Goal: Complete application form

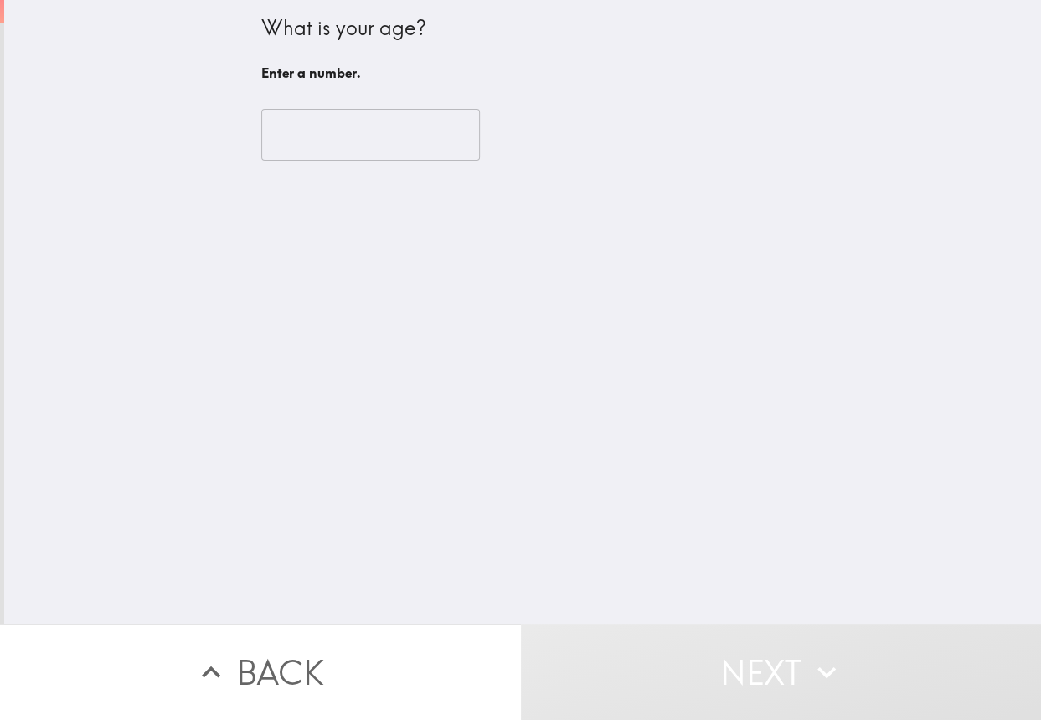
click at [377, 151] on input "number" at bounding box center [370, 135] width 218 height 52
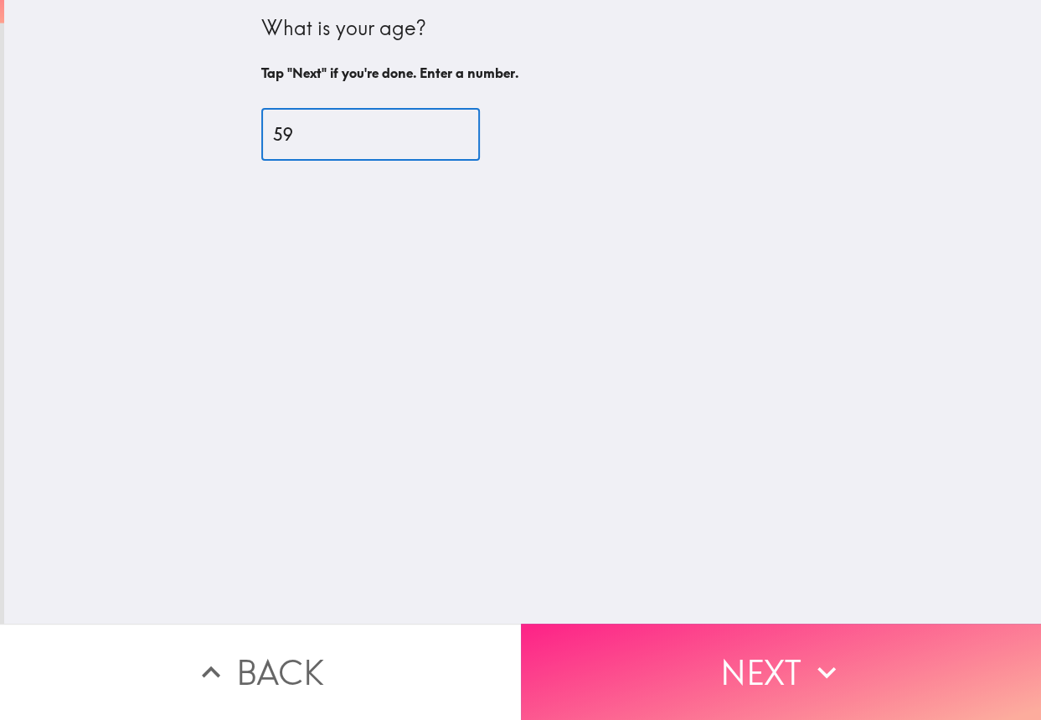
type input "59"
click at [747, 649] on button "Next" at bounding box center [781, 672] width 521 height 96
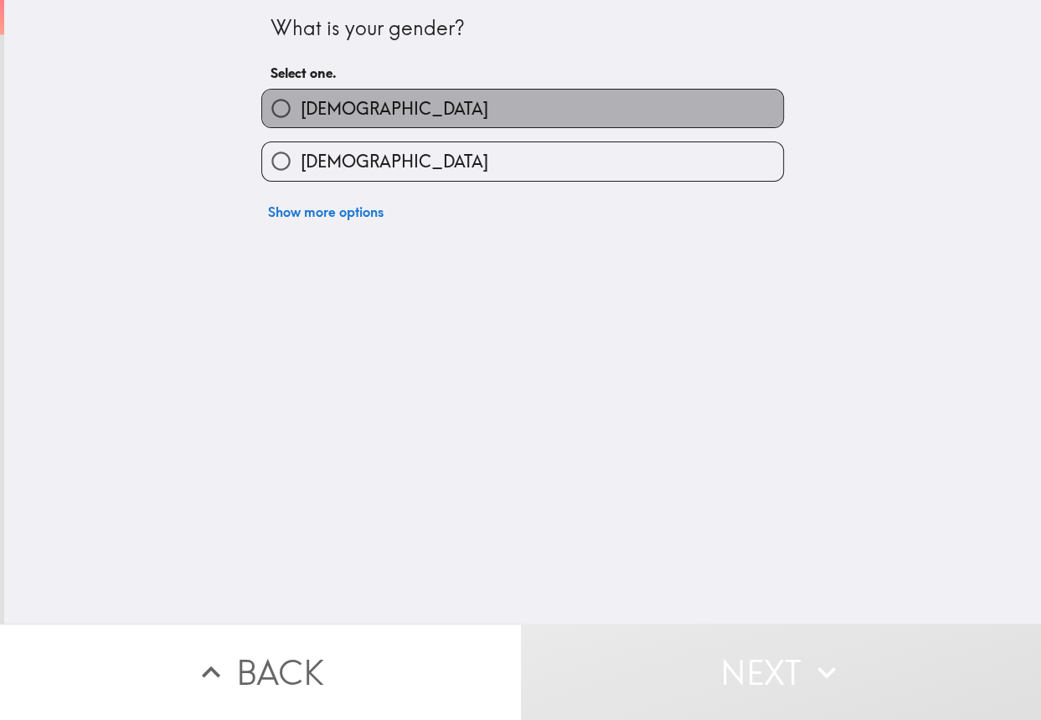
click at [450, 98] on label "[DEMOGRAPHIC_DATA]" at bounding box center [522, 109] width 521 height 38
click at [300, 98] on input "[DEMOGRAPHIC_DATA]" at bounding box center [281, 109] width 38 height 38
radio input "true"
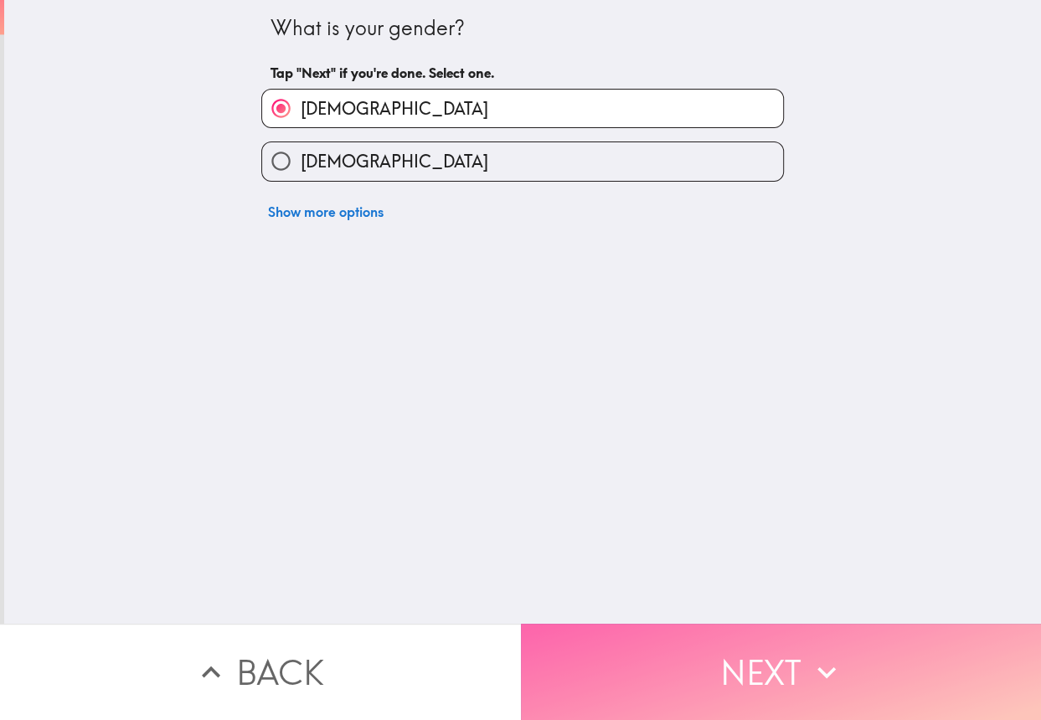
click at [695, 640] on button "Next" at bounding box center [781, 672] width 521 height 96
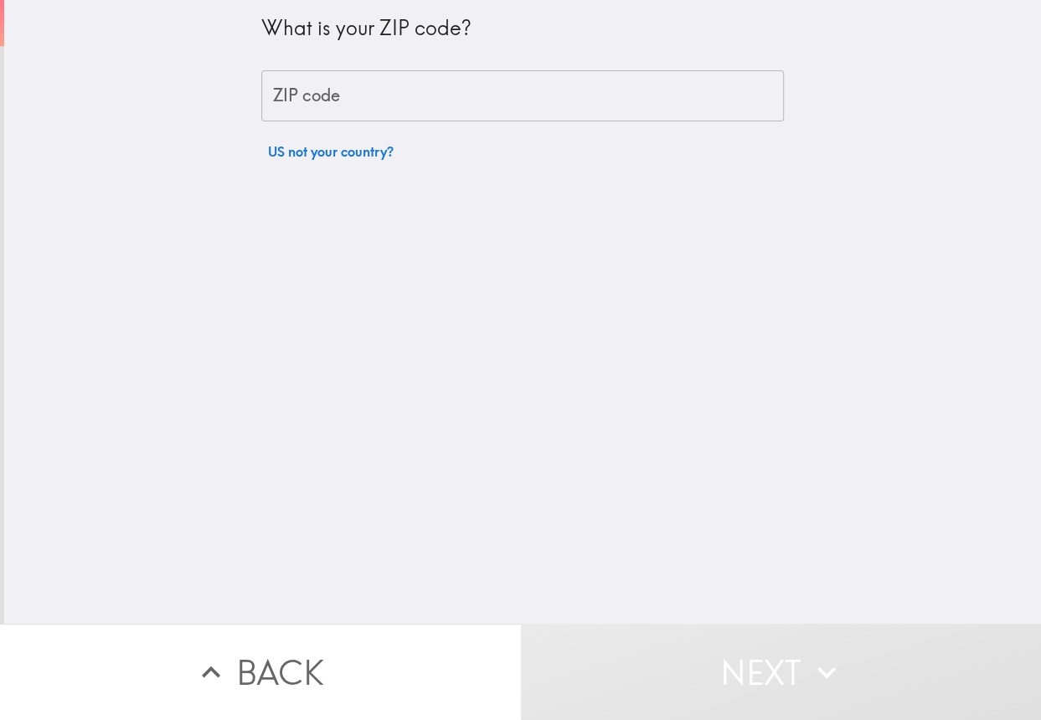
click at [477, 102] on input "ZIP code" at bounding box center [522, 96] width 522 height 52
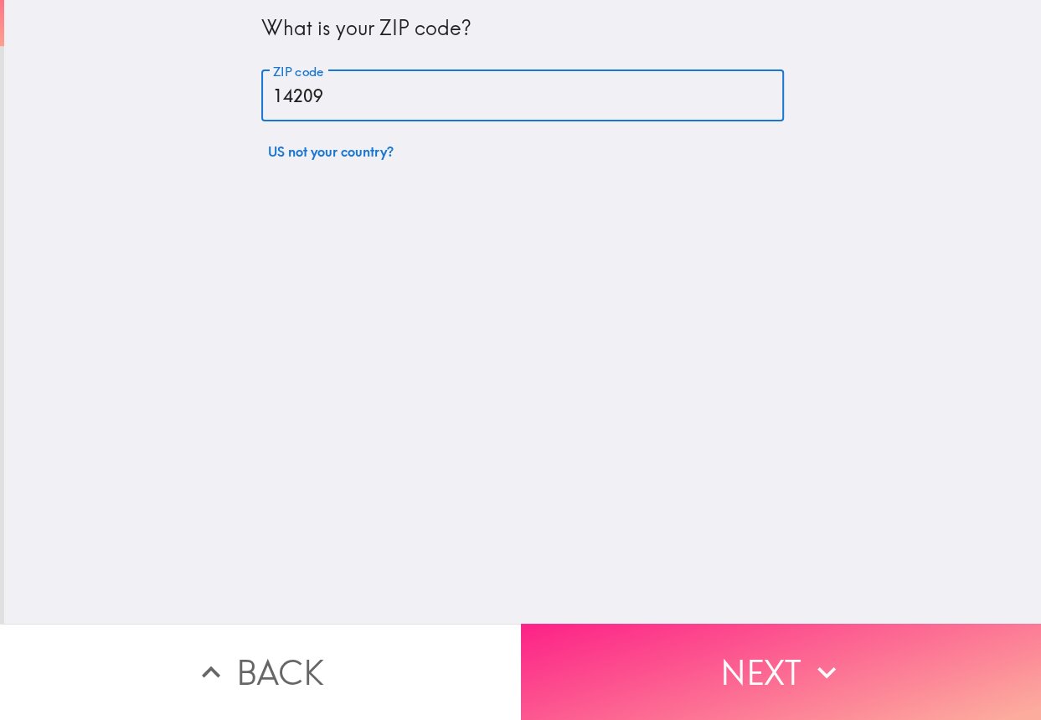
type input "14209"
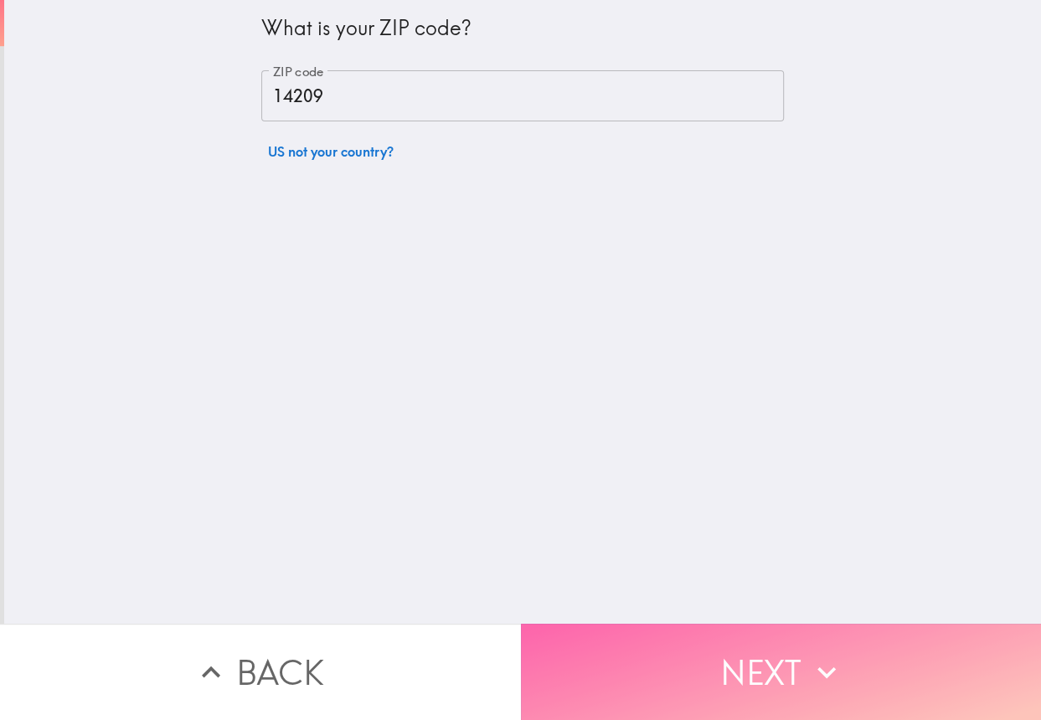
click at [729, 646] on button "Next" at bounding box center [781, 672] width 521 height 96
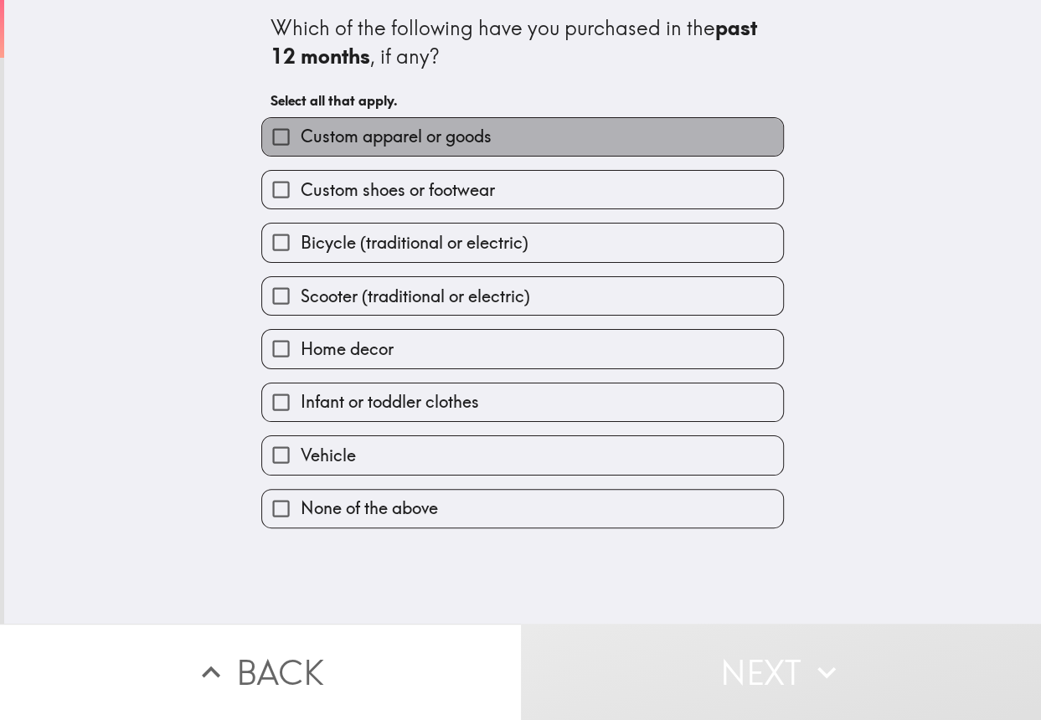
click at [469, 131] on span "Custom apparel or goods" at bounding box center [395, 136] width 191 height 23
click at [300, 131] on input "Custom apparel or goods" at bounding box center [281, 137] width 38 height 38
checkbox input "true"
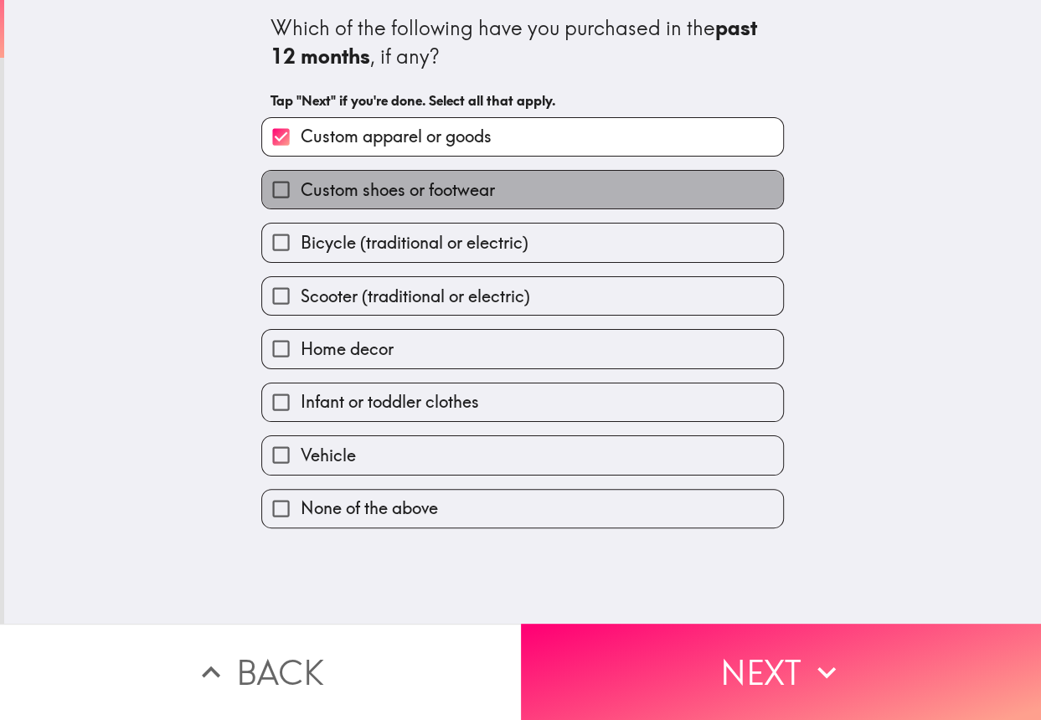
click at [544, 189] on label "Custom shoes or footwear" at bounding box center [522, 190] width 521 height 38
click at [300, 189] on input "Custom shoes or footwear" at bounding box center [281, 190] width 38 height 38
checkbox input "true"
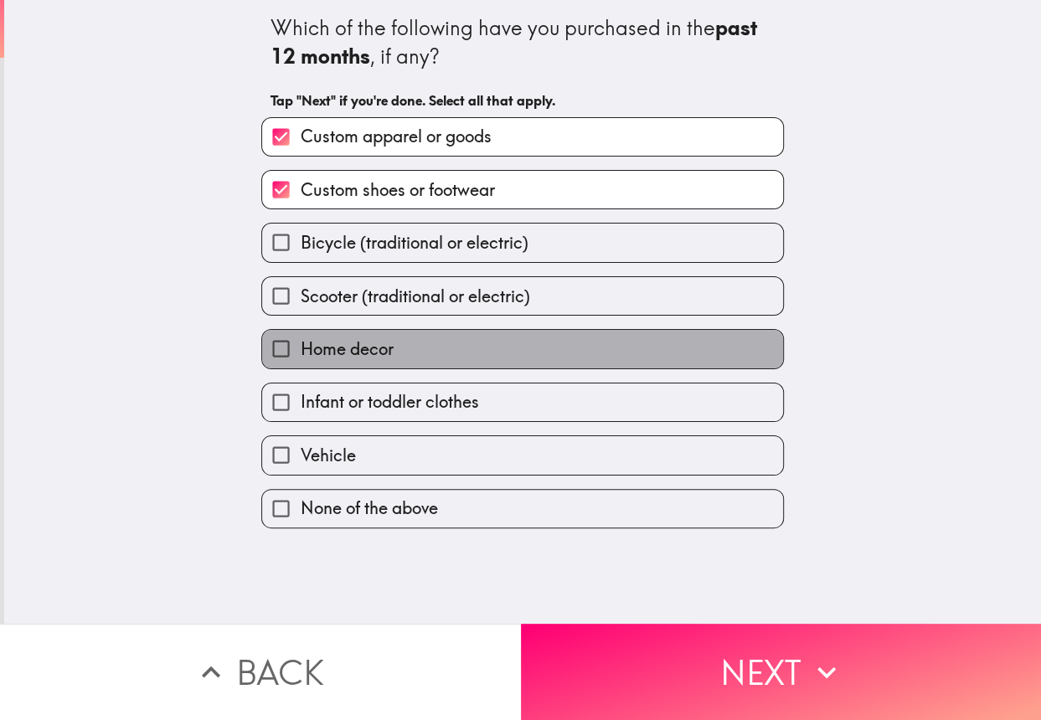
click at [522, 359] on label "Home decor" at bounding box center [522, 349] width 521 height 38
click at [300, 359] on input "Home decor" at bounding box center [281, 349] width 38 height 38
checkbox input "true"
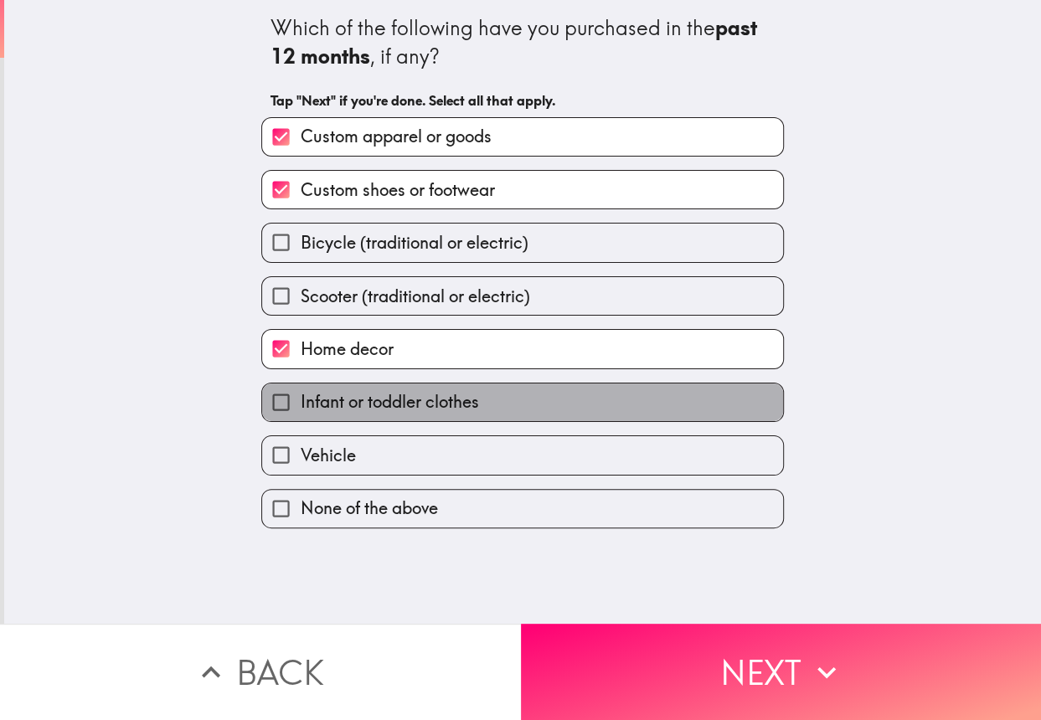
click at [557, 396] on label "Infant or toddler clothes" at bounding box center [522, 402] width 521 height 38
click at [300, 396] on input "Infant or toddler clothes" at bounding box center [281, 402] width 38 height 38
checkbox input "true"
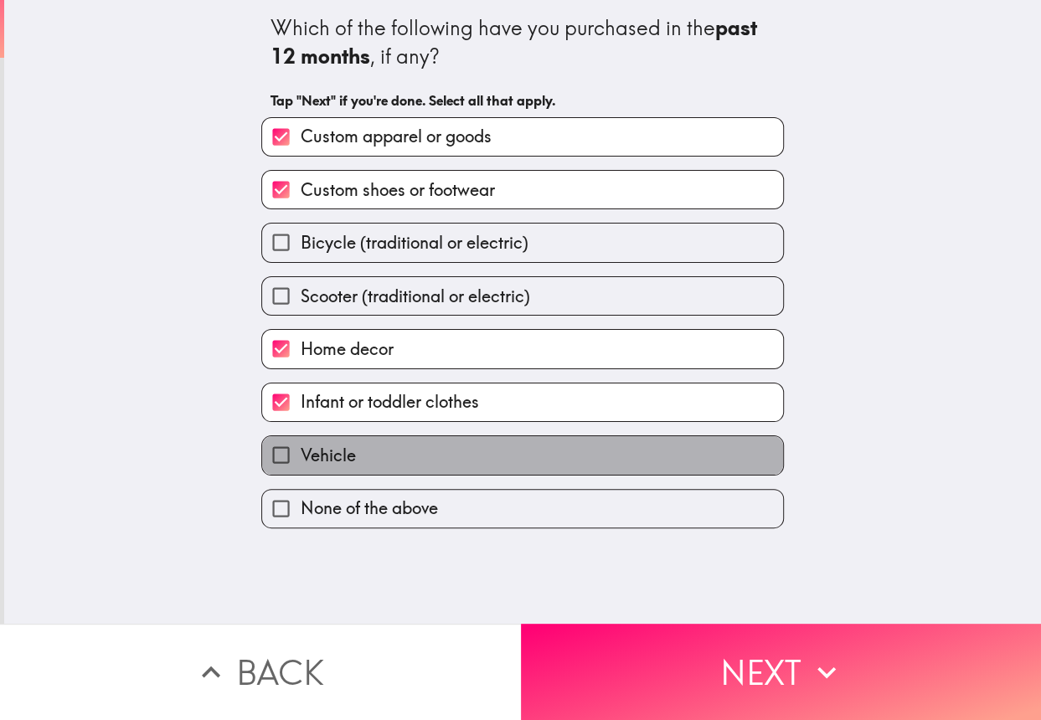
click at [555, 447] on label "Vehicle" at bounding box center [522, 455] width 521 height 38
click at [300, 447] on input "Vehicle" at bounding box center [281, 455] width 38 height 38
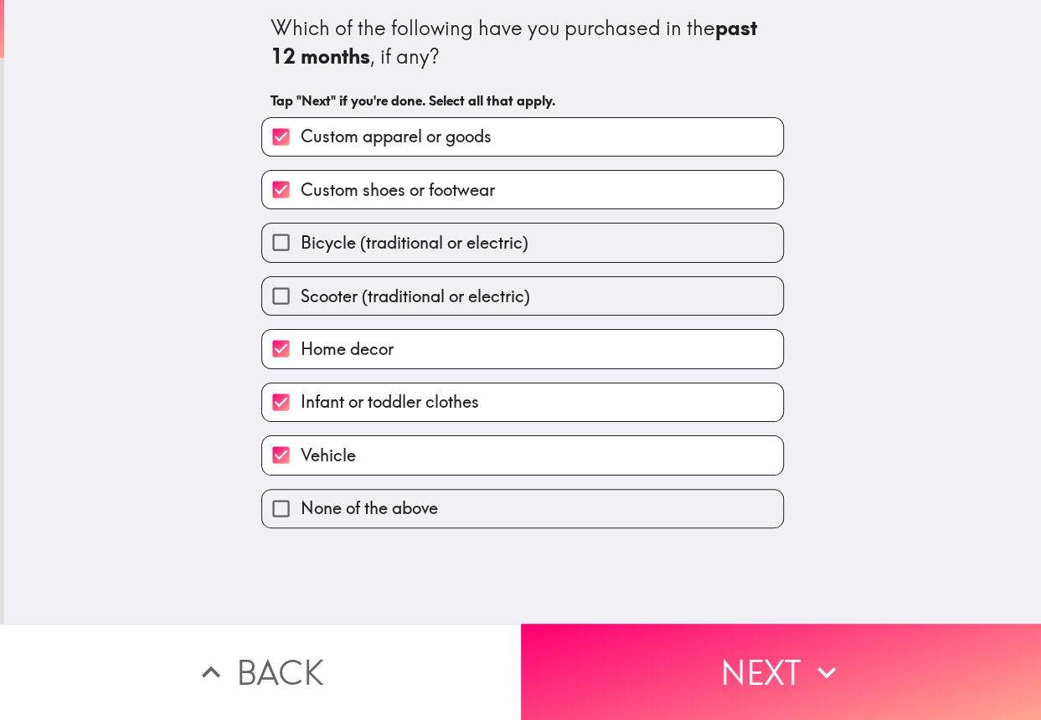
click at [555, 447] on label "Vehicle" at bounding box center [522, 455] width 521 height 38
click at [300, 447] on input "Vehicle" at bounding box center [281, 455] width 38 height 38
checkbox input "false"
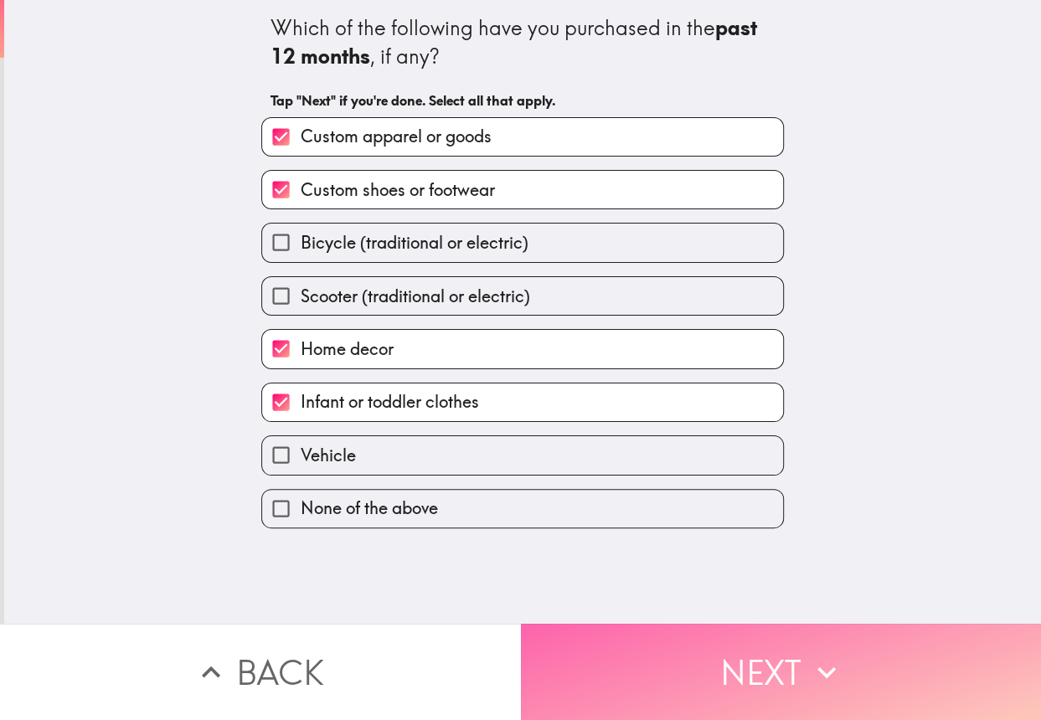
click at [676, 650] on button "Next" at bounding box center [781, 672] width 521 height 96
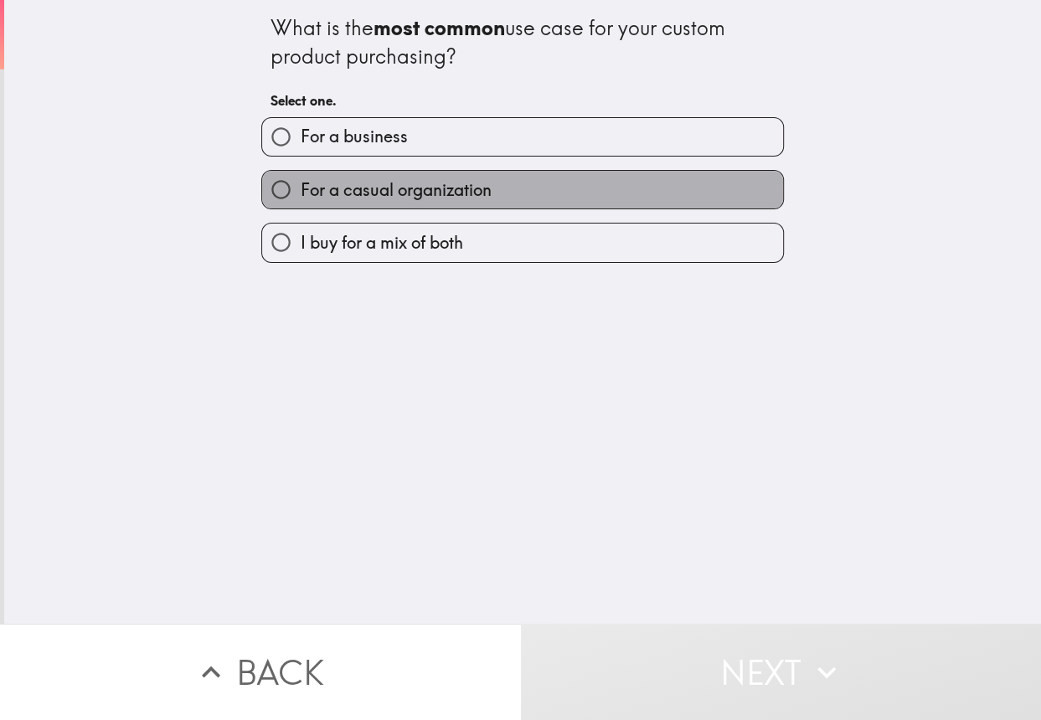
click at [439, 184] on span "For a casual organization" at bounding box center [395, 189] width 191 height 23
click at [300, 184] on input "For a casual organization" at bounding box center [281, 190] width 38 height 38
radio input "true"
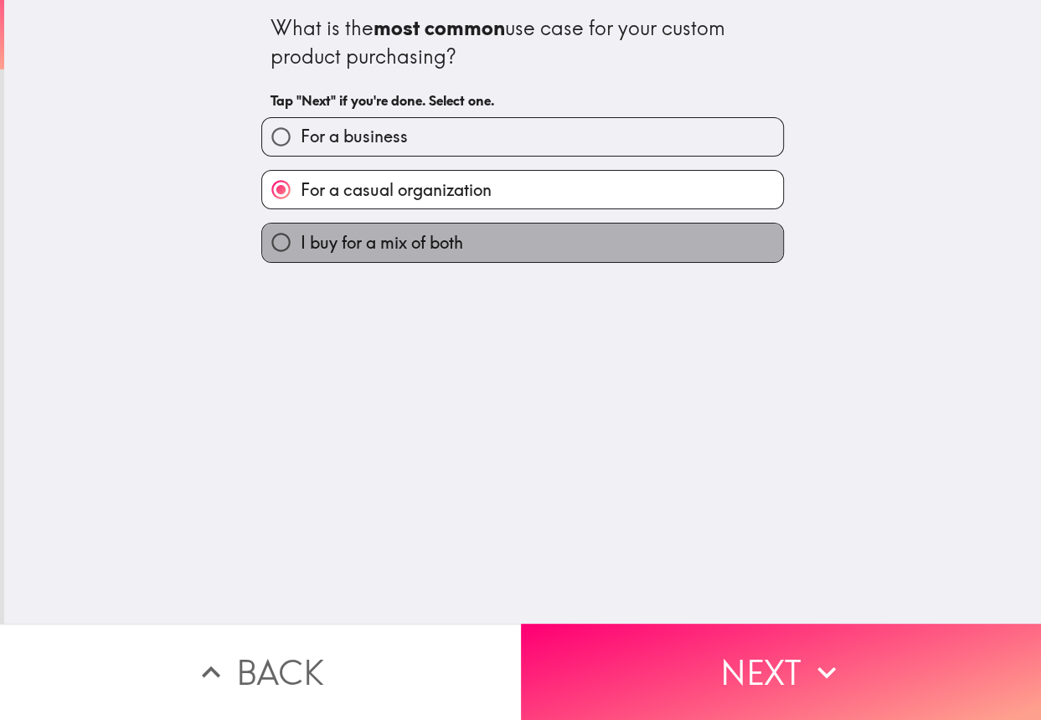
click at [524, 228] on label "I buy for a mix of both" at bounding box center [522, 243] width 521 height 38
click at [300, 228] on input "I buy for a mix of both" at bounding box center [281, 243] width 38 height 38
radio input "true"
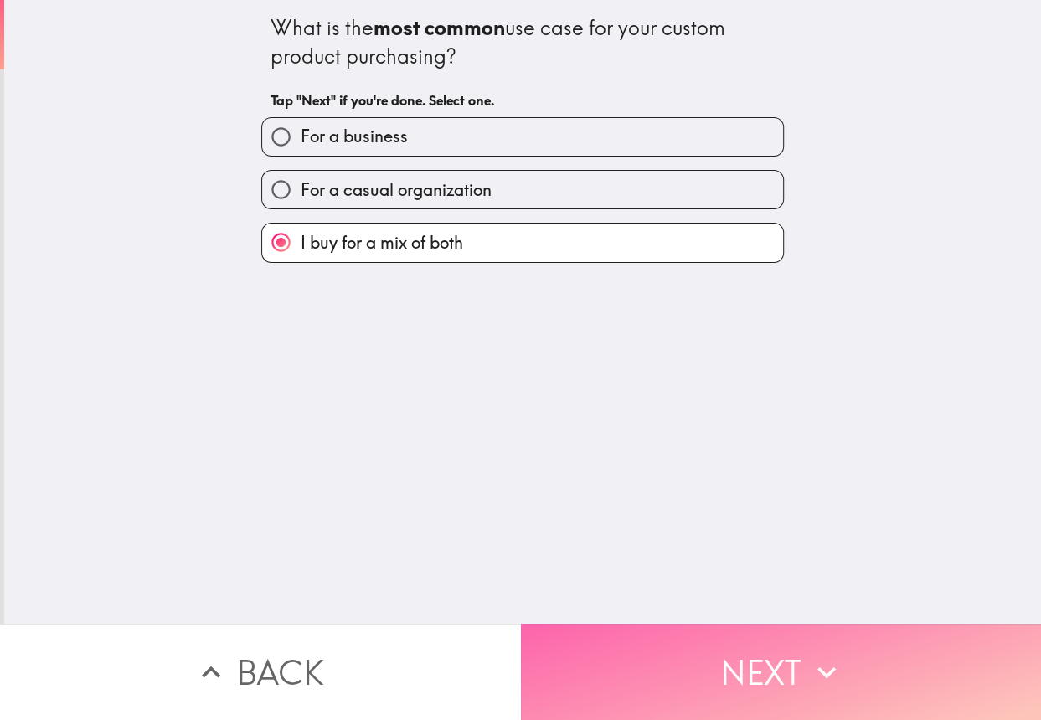
click at [748, 624] on button "Next" at bounding box center [781, 672] width 521 height 96
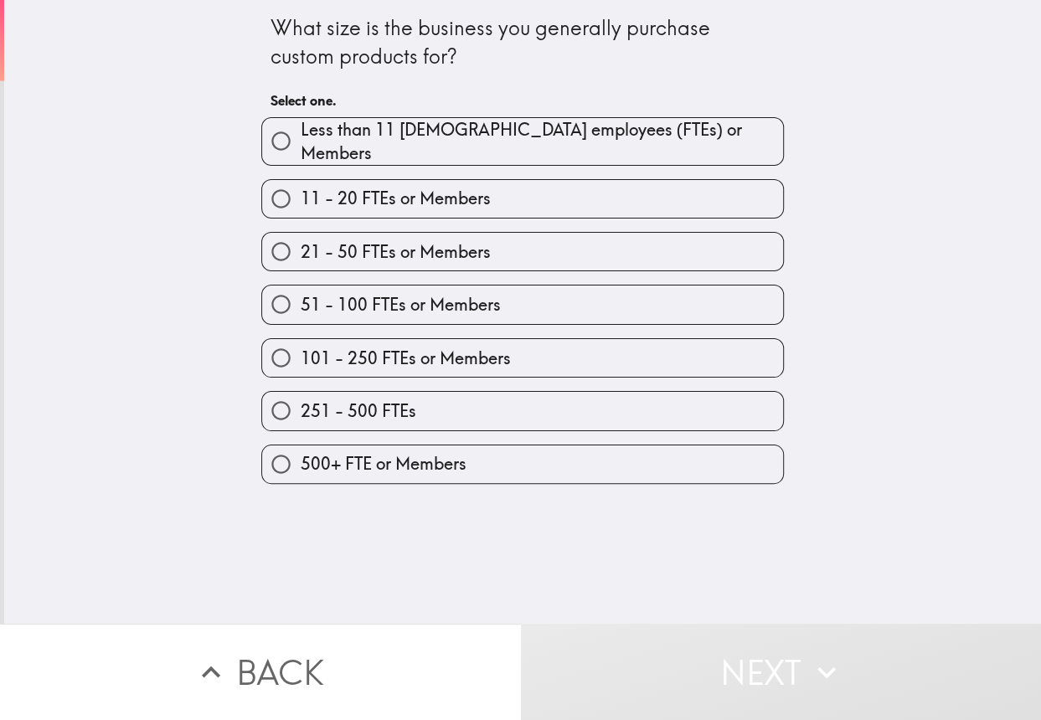
click at [501, 391] on div "251 - 500 FTEs" at bounding box center [522, 410] width 522 height 39
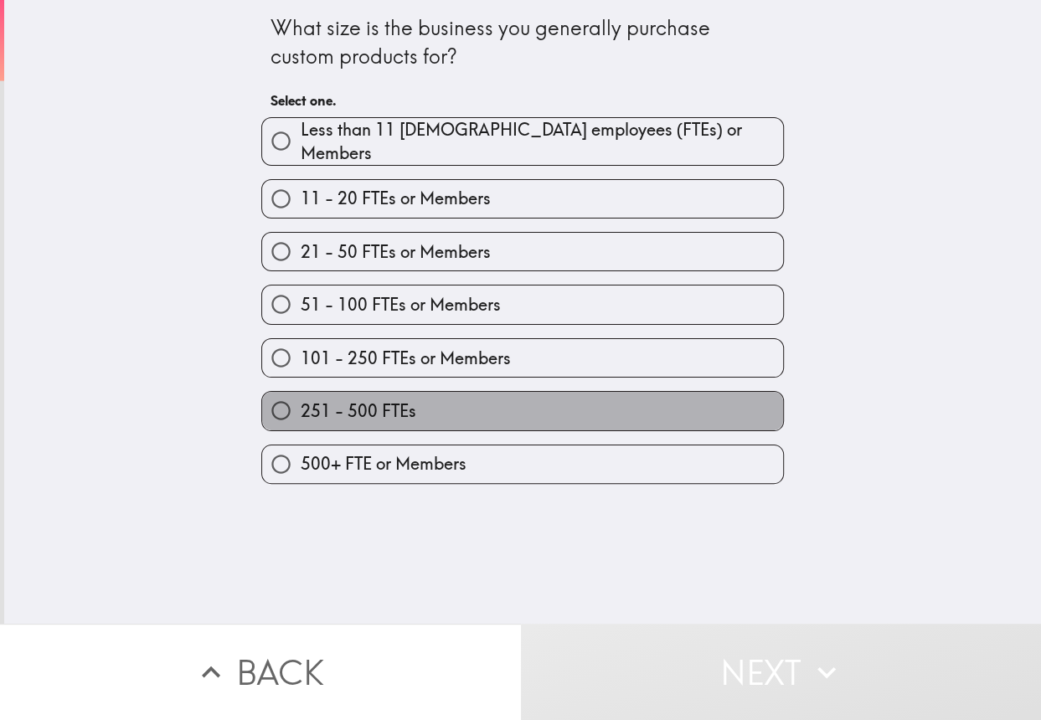
click at [500, 400] on label "251 - 500 FTEs" at bounding box center [522, 411] width 521 height 38
click at [300, 400] on input "251 - 500 FTEs" at bounding box center [281, 411] width 38 height 38
radio input "true"
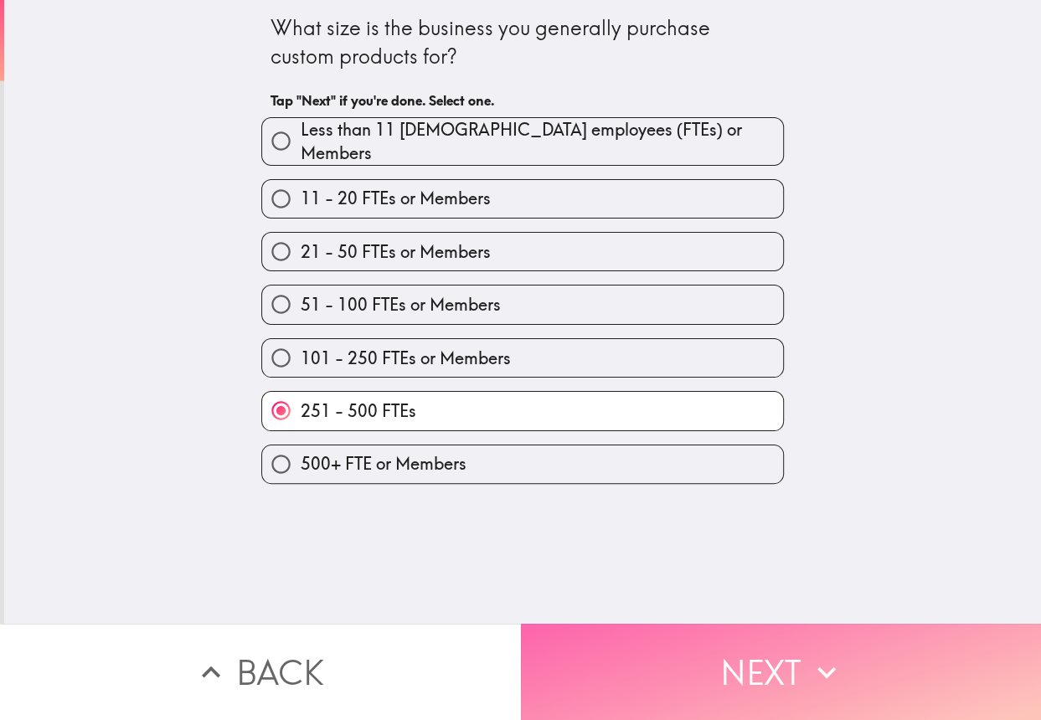
click at [712, 659] on button "Next" at bounding box center [781, 672] width 521 height 96
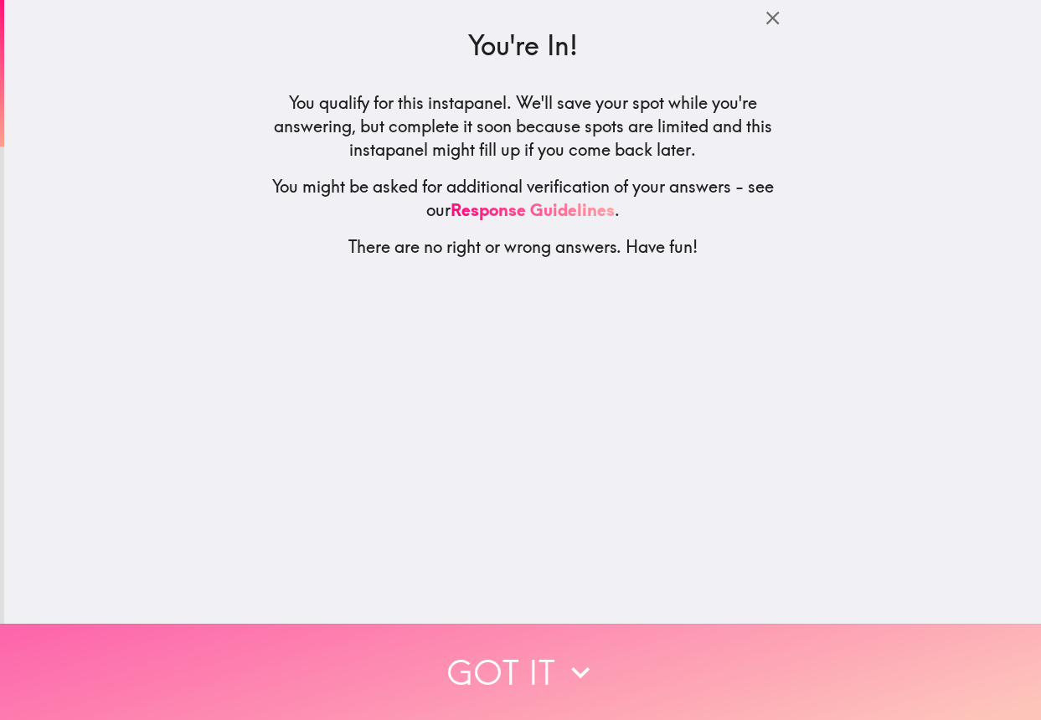
click at [632, 645] on button "Got it" at bounding box center [520, 672] width 1041 height 96
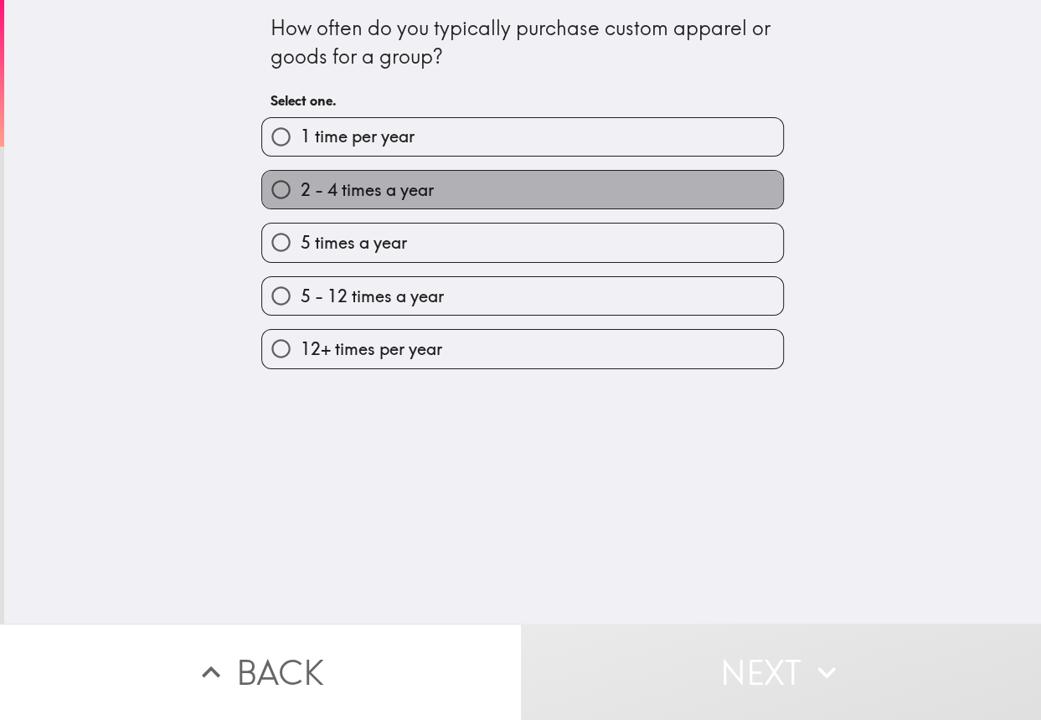
click at [452, 192] on label "2 - 4 times a year" at bounding box center [522, 190] width 521 height 38
click at [300, 192] on input "2 - 4 times a year" at bounding box center [281, 190] width 38 height 38
radio input "true"
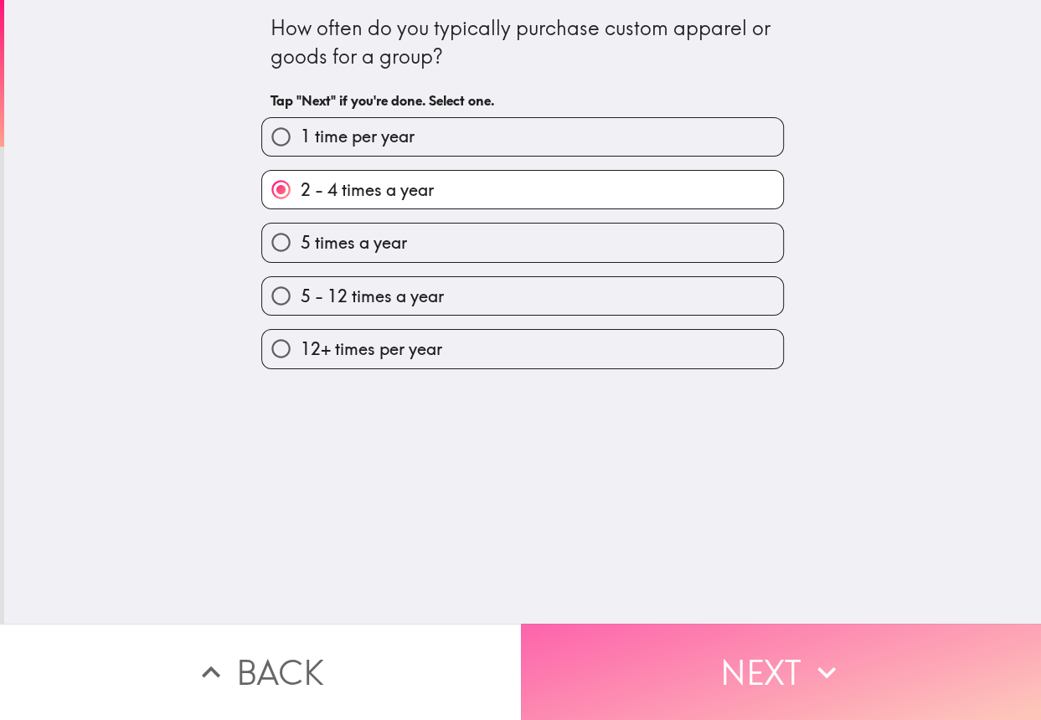
click at [732, 634] on button "Next" at bounding box center [781, 672] width 521 height 96
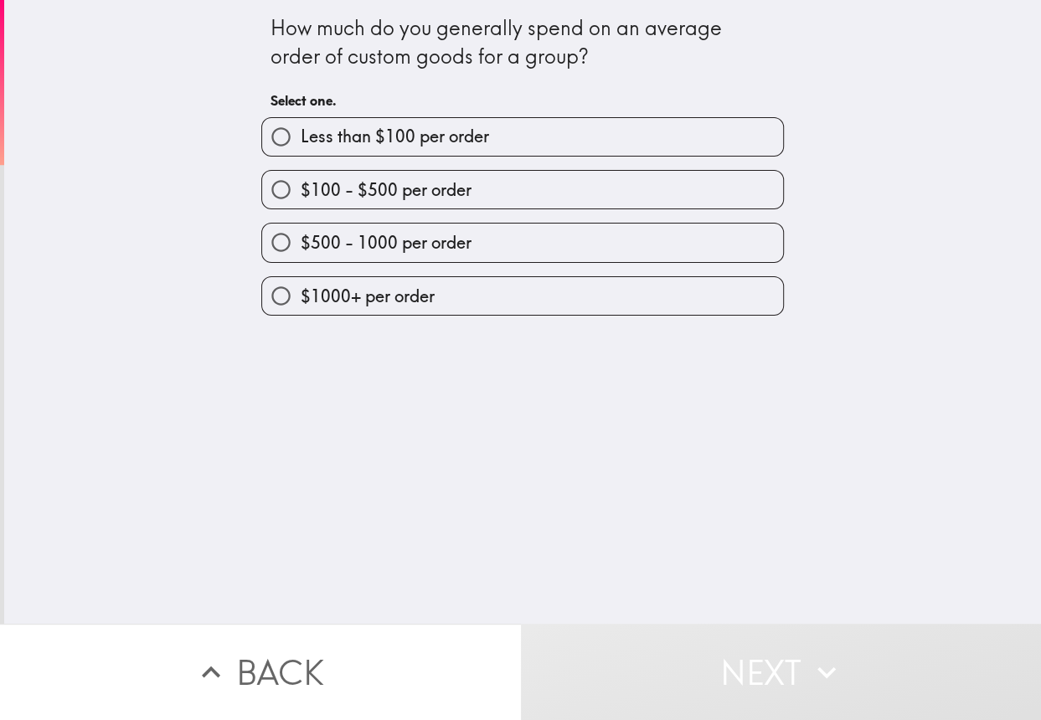
click at [511, 284] on label "$1000+ per order" at bounding box center [522, 296] width 521 height 38
click at [300, 284] on input "$1000+ per order" at bounding box center [281, 296] width 38 height 38
radio input "true"
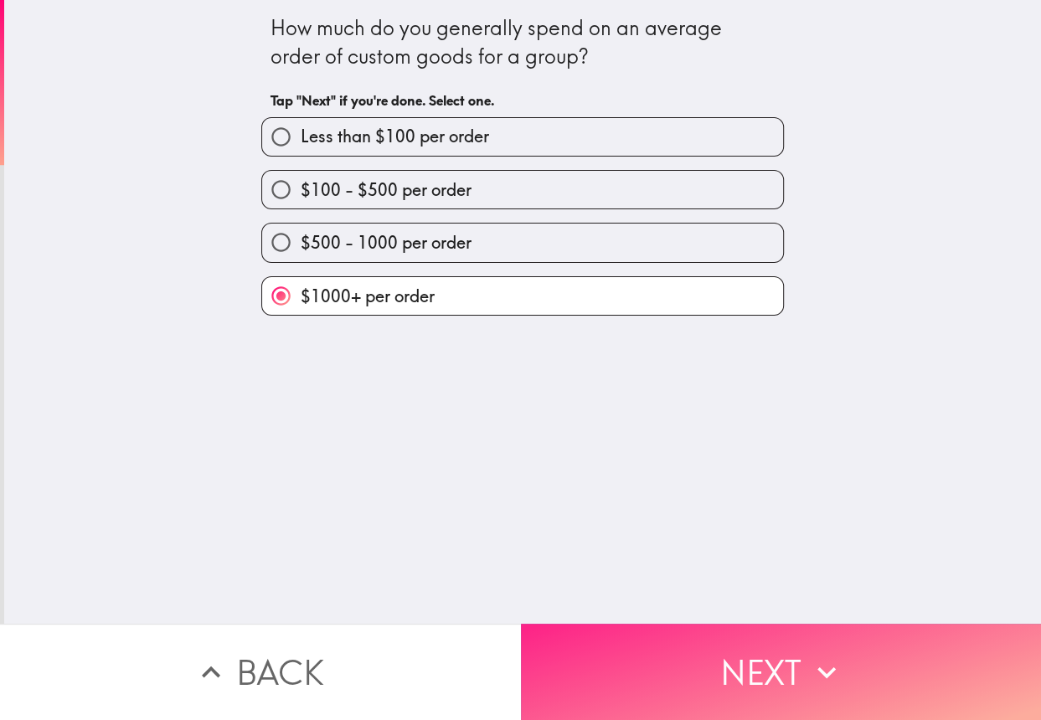
click at [705, 635] on button "Next" at bounding box center [781, 672] width 521 height 96
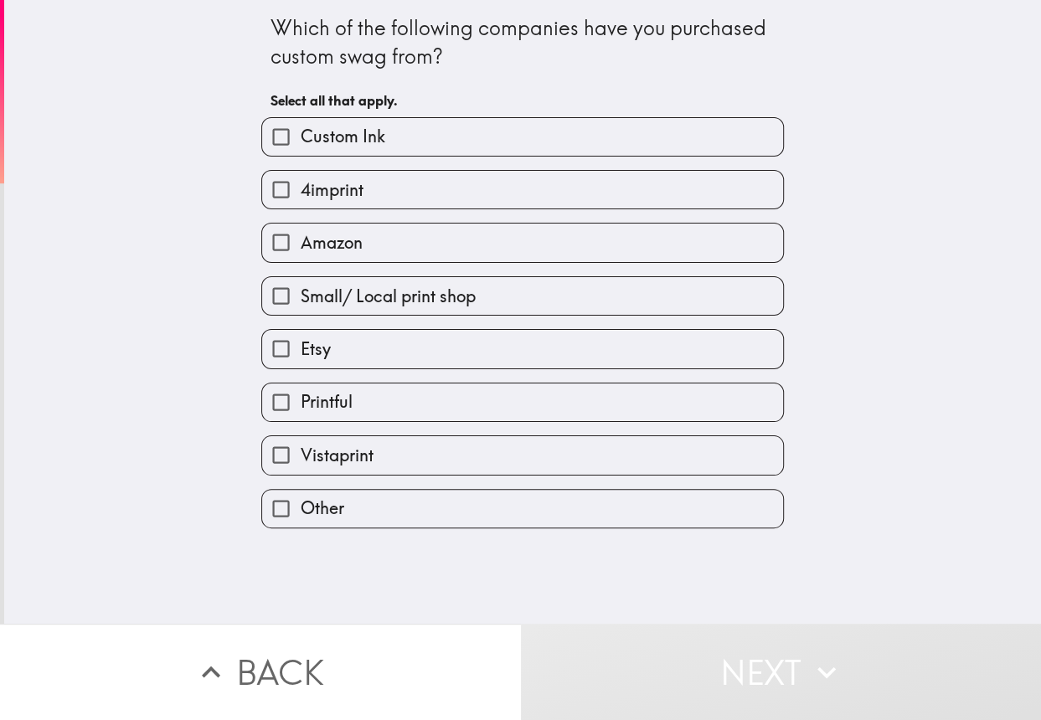
click at [502, 408] on label "Printful" at bounding box center [522, 402] width 521 height 38
click at [300, 408] on input "Printful" at bounding box center [281, 402] width 38 height 38
checkbox input "true"
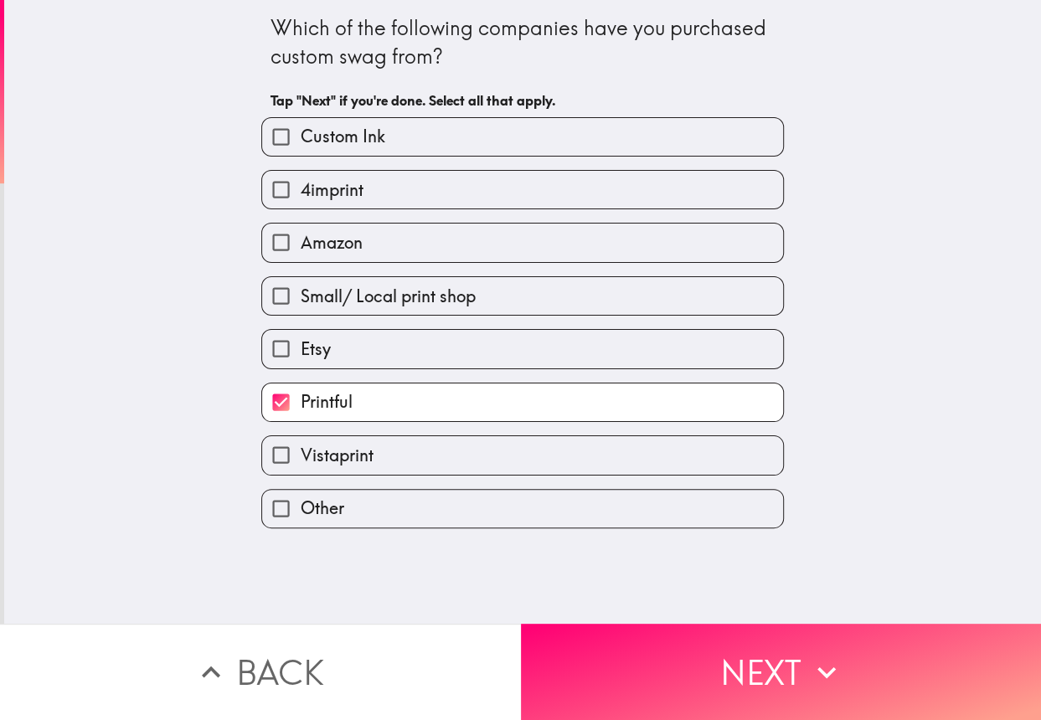
click at [445, 343] on label "Etsy" at bounding box center [522, 349] width 521 height 38
click at [300, 343] on input "Etsy" at bounding box center [281, 349] width 38 height 38
checkbox input "true"
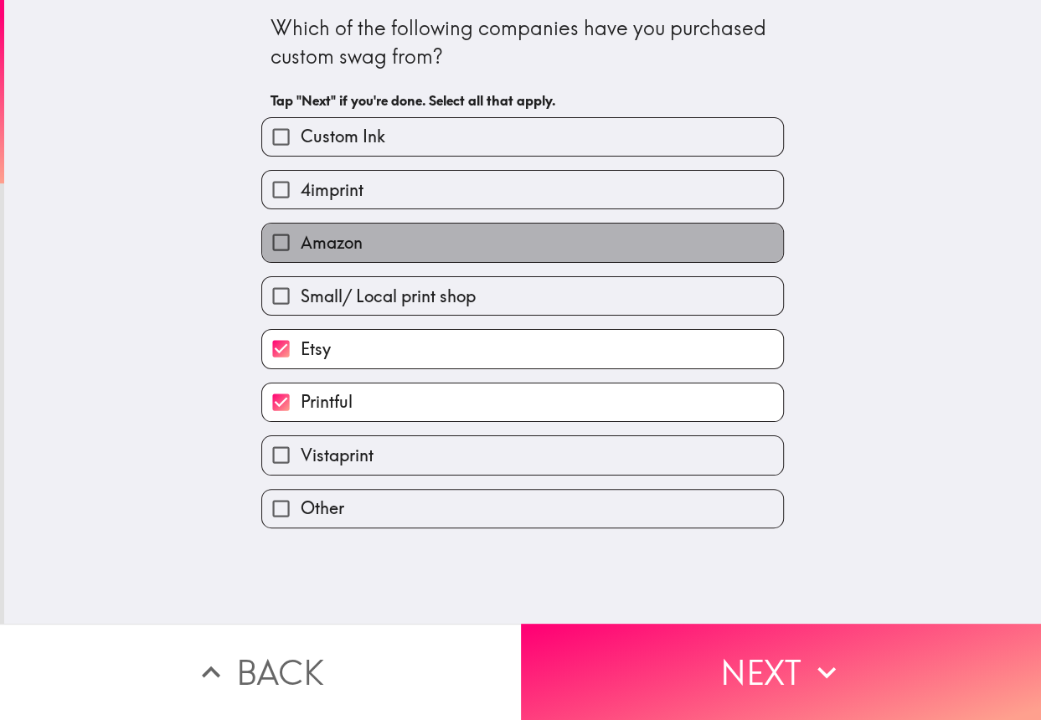
click at [398, 232] on label "Amazon" at bounding box center [522, 243] width 521 height 38
click at [300, 232] on input "Amazon" at bounding box center [281, 243] width 38 height 38
checkbox input "true"
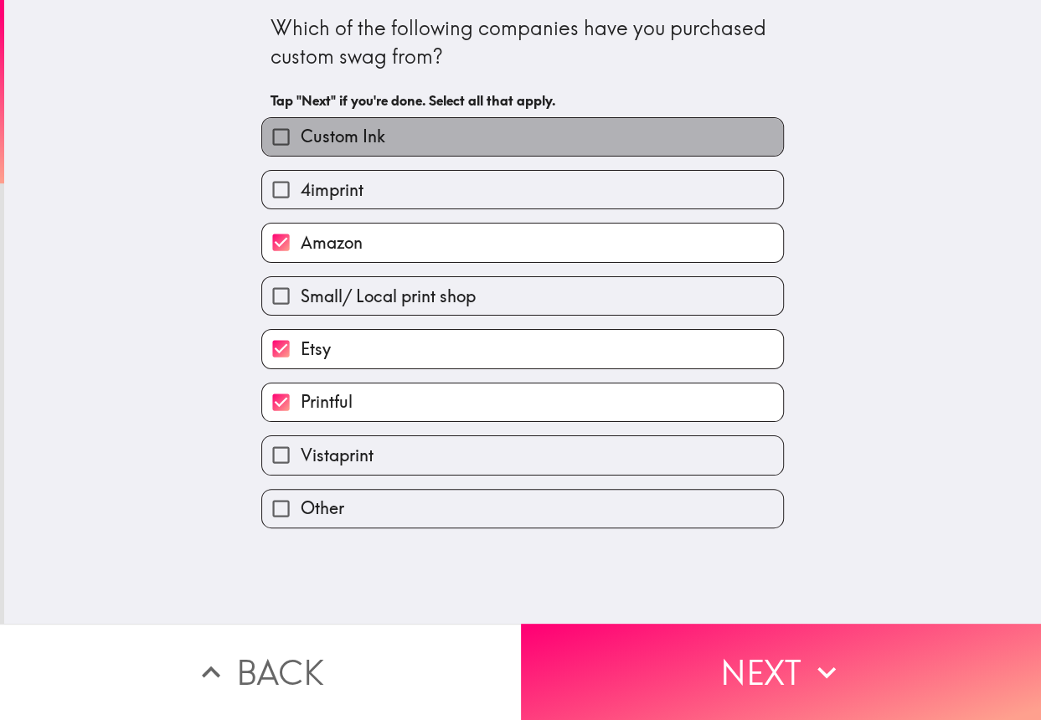
click at [430, 126] on label "Custom Ink" at bounding box center [522, 137] width 521 height 38
click at [300, 126] on input "Custom Ink" at bounding box center [281, 137] width 38 height 38
checkbox input "true"
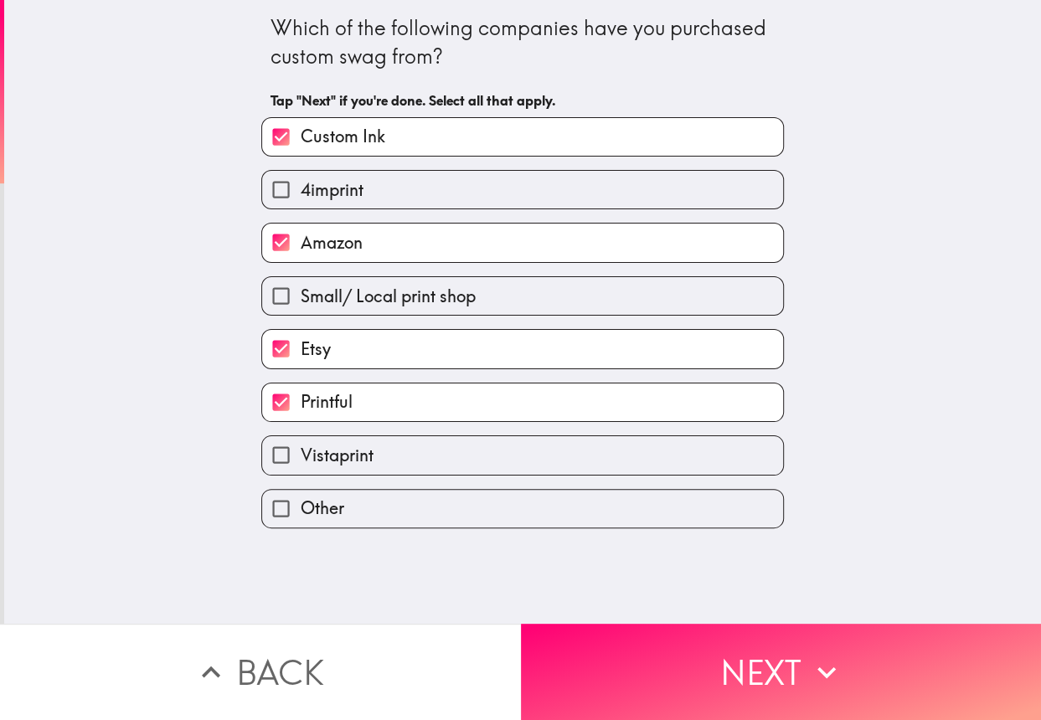
click at [502, 493] on label "Other" at bounding box center [522, 509] width 521 height 38
click at [300, 493] on input "Other" at bounding box center [281, 509] width 38 height 38
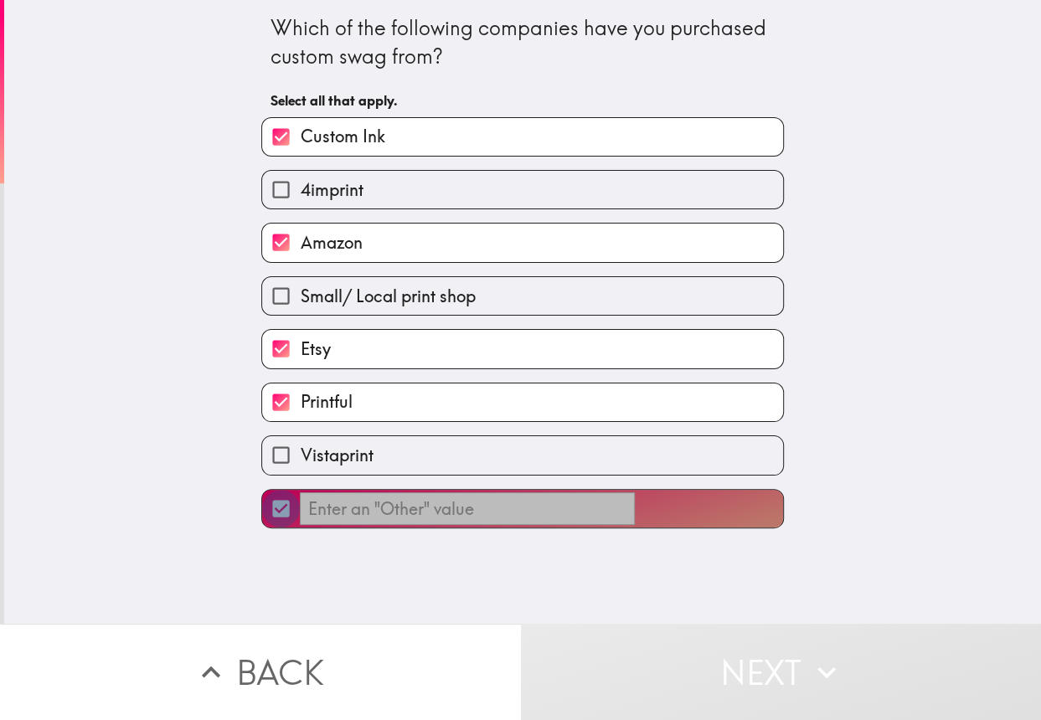
click at [273, 505] on input "​" at bounding box center [281, 509] width 38 height 38
checkbox input "false"
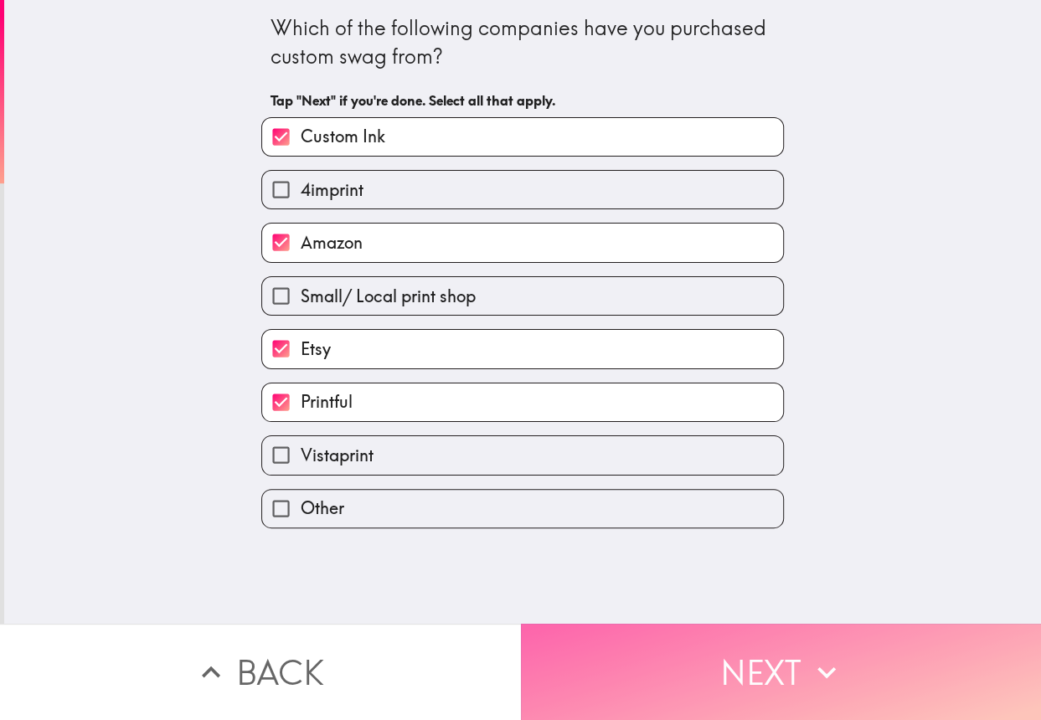
click at [653, 651] on button "Next" at bounding box center [781, 672] width 521 height 96
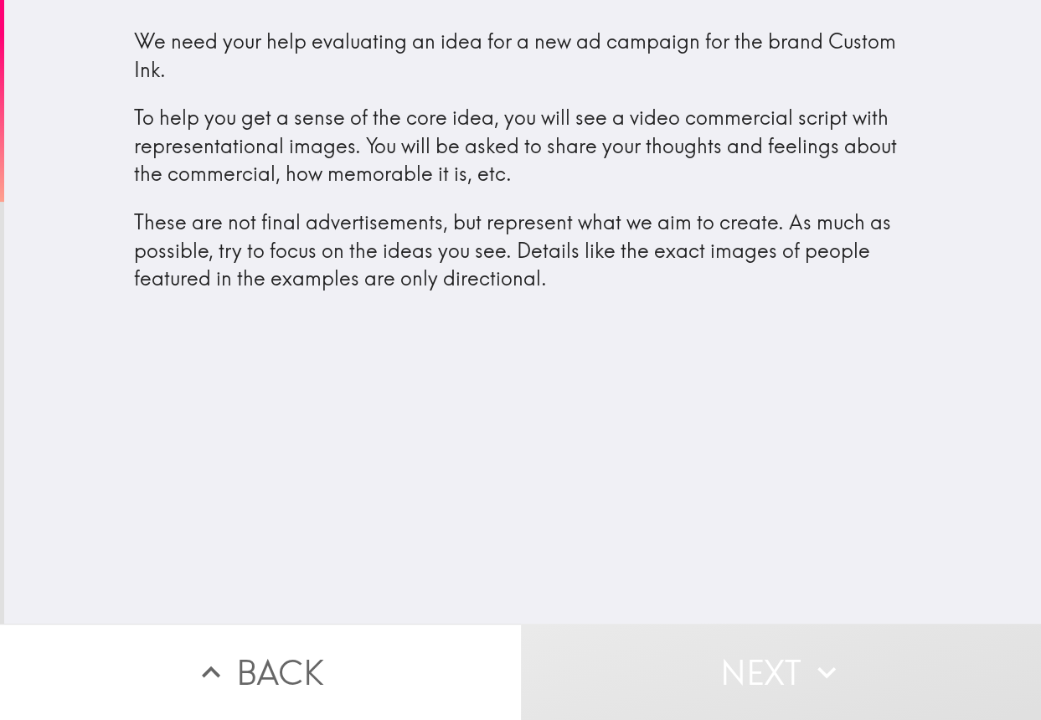
click at [571, 342] on div "We need your help evaluating an idea for a new ad campaign for the brand Custom…" at bounding box center [522, 312] width 1036 height 624
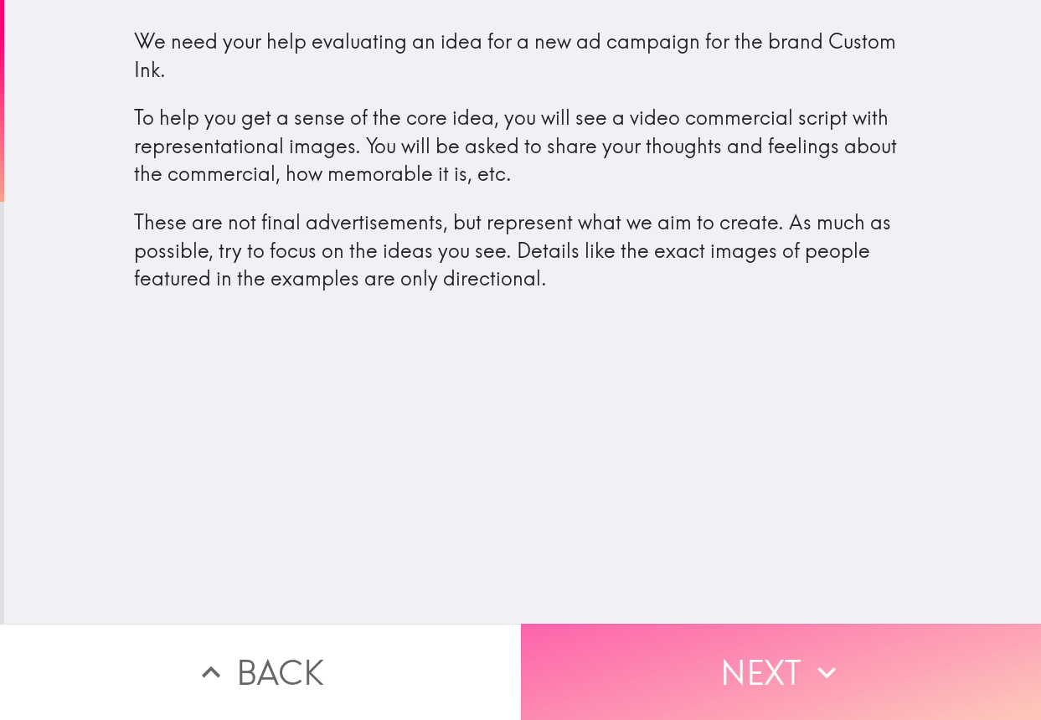
click at [769, 629] on button "Next" at bounding box center [781, 672] width 521 height 96
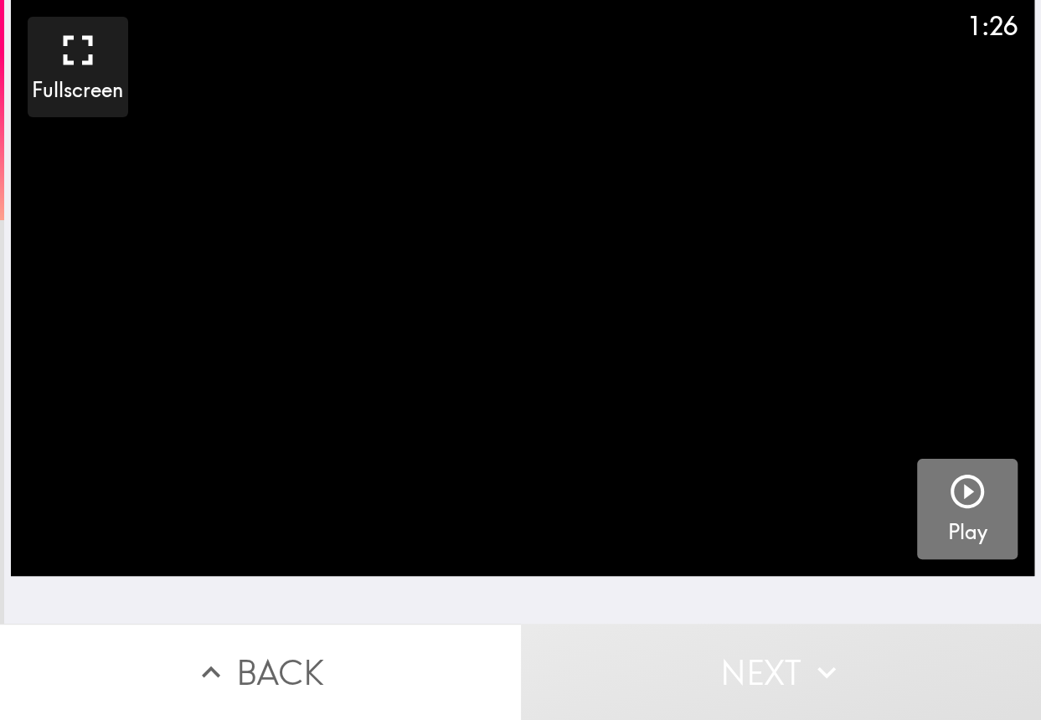
click at [947, 475] on icon "button" at bounding box center [967, 491] width 40 height 40
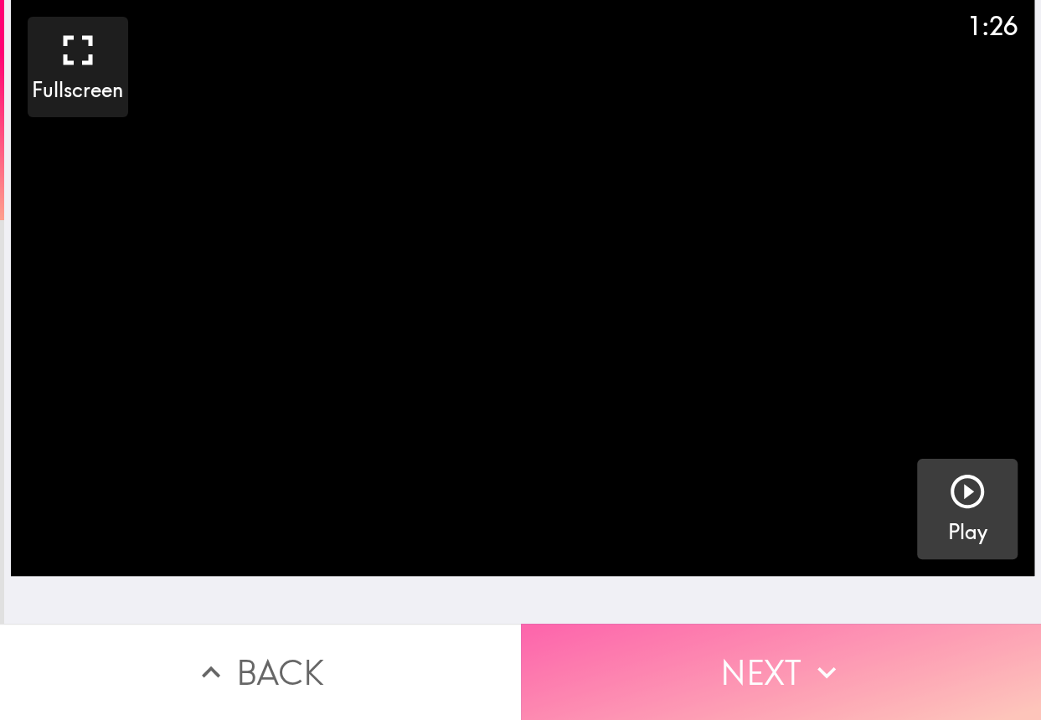
click at [811, 654] on icon "button" at bounding box center [826, 672] width 37 height 37
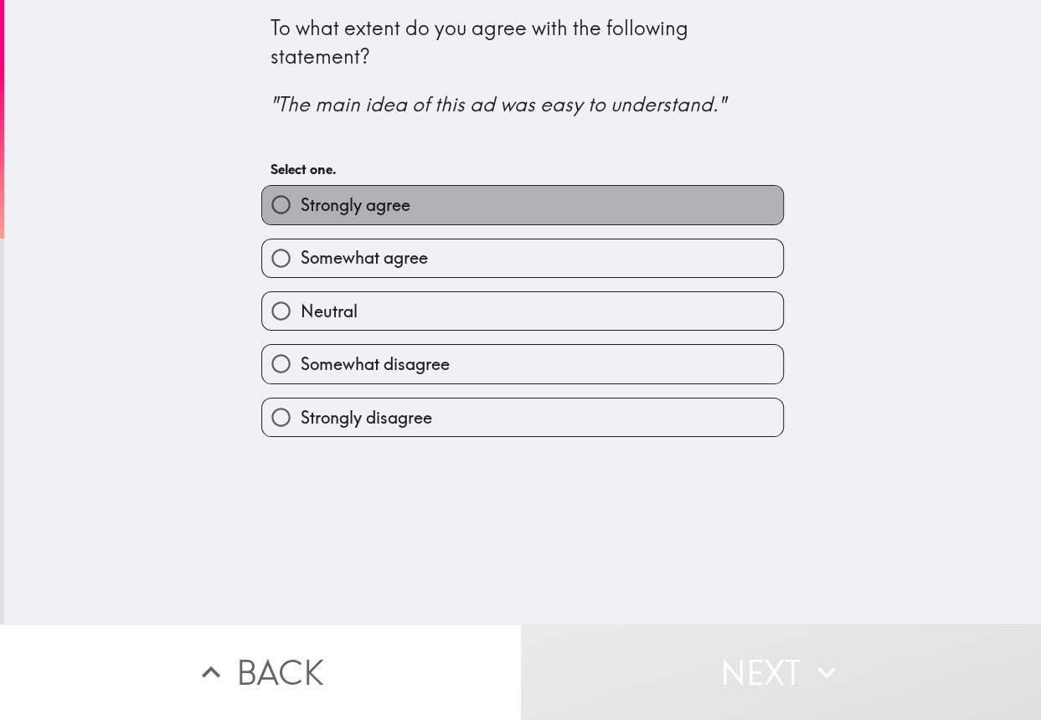
click at [551, 217] on label "Strongly agree" at bounding box center [522, 205] width 521 height 38
click at [300, 217] on input "Strongly agree" at bounding box center [281, 205] width 38 height 38
radio input "true"
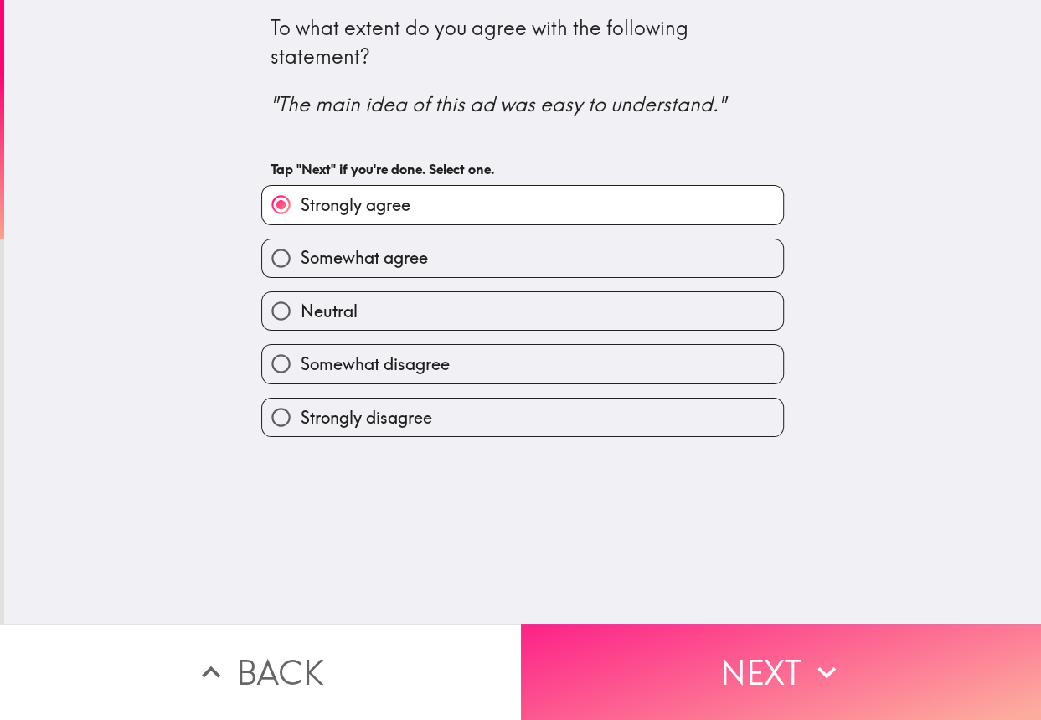
click at [779, 630] on button "Next" at bounding box center [781, 672] width 521 height 96
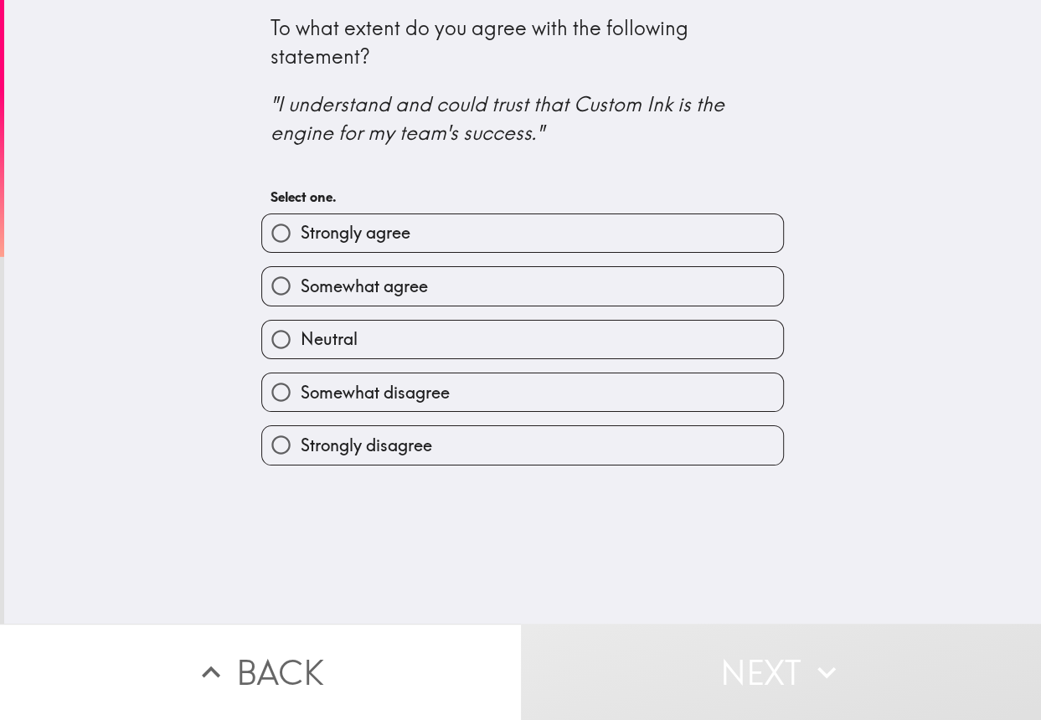
click at [523, 275] on label "Somewhat agree" at bounding box center [522, 286] width 521 height 38
click at [300, 275] on input "Somewhat agree" at bounding box center [281, 286] width 38 height 38
radio input "true"
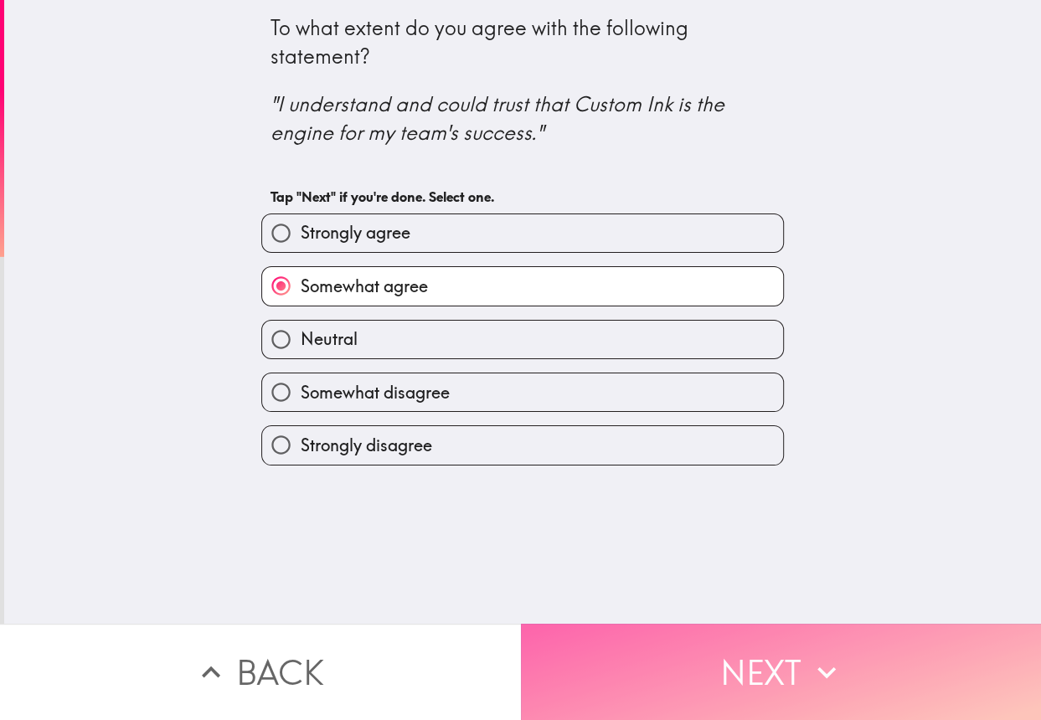
click at [756, 651] on button "Next" at bounding box center [781, 672] width 521 height 96
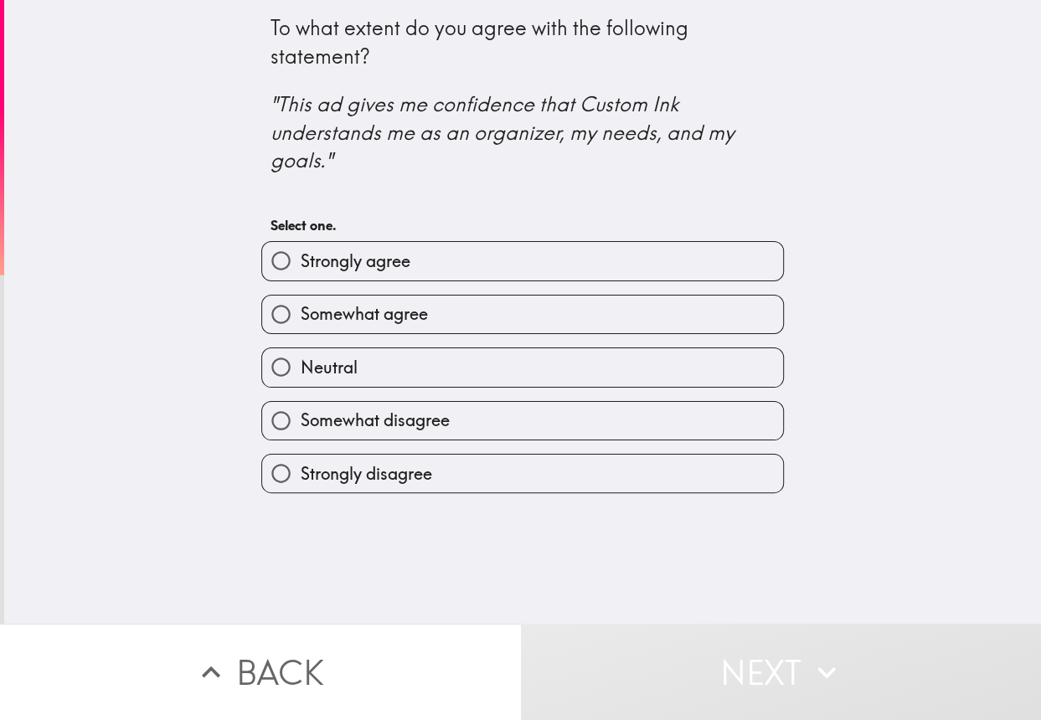
click at [432, 266] on label "Strongly agree" at bounding box center [522, 261] width 521 height 38
click at [300, 266] on input "Strongly agree" at bounding box center [281, 261] width 38 height 38
radio input "true"
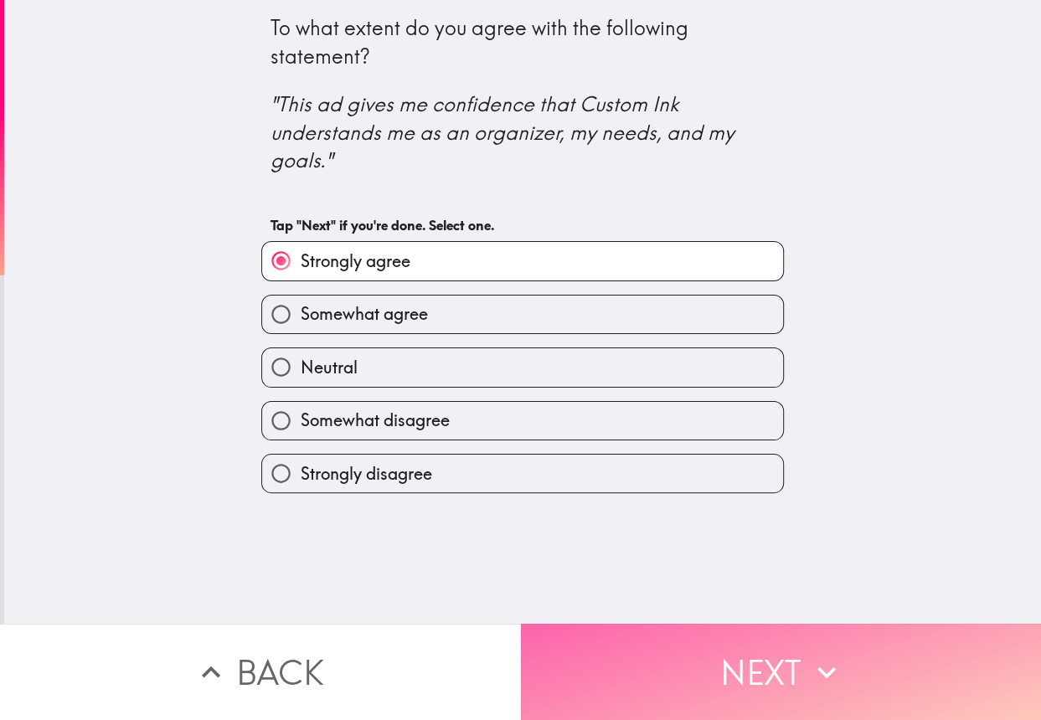
click at [762, 681] on button "Next" at bounding box center [781, 672] width 521 height 96
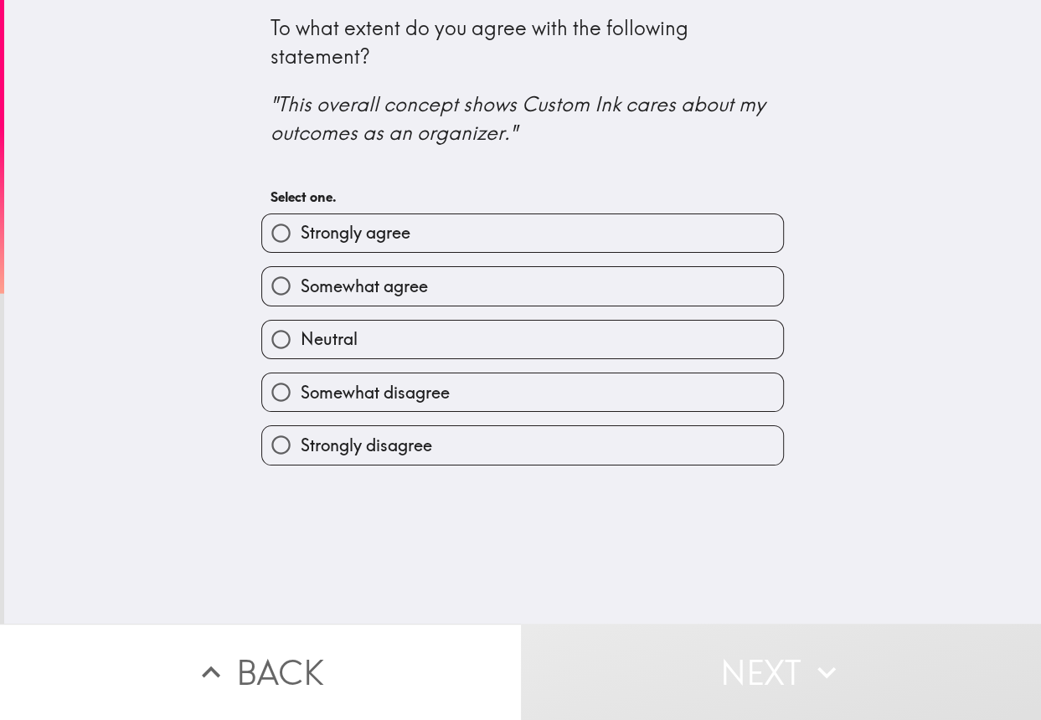
click at [554, 244] on label "Strongly agree" at bounding box center [522, 233] width 521 height 38
click at [300, 244] on input "Strongly agree" at bounding box center [281, 233] width 38 height 38
radio input "true"
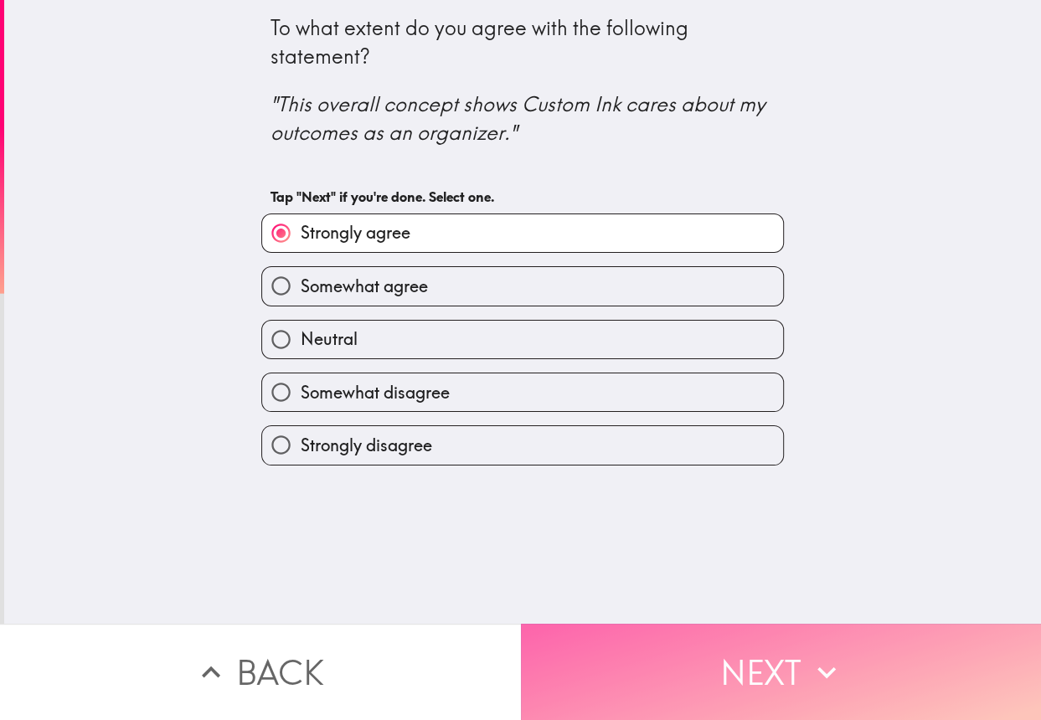
click at [717, 673] on button "Next" at bounding box center [781, 672] width 521 height 96
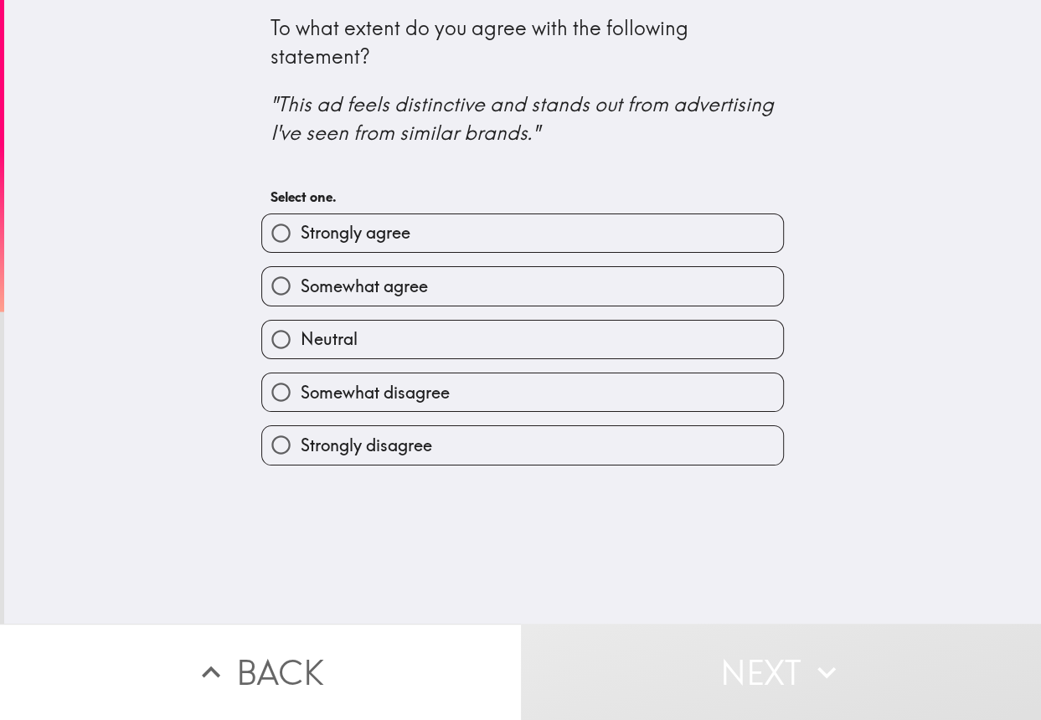
click at [510, 275] on label "Somewhat agree" at bounding box center [522, 286] width 521 height 38
click at [300, 275] on input "Somewhat agree" at bounding box center [281, 286] width 38 height 38
radio input "true"
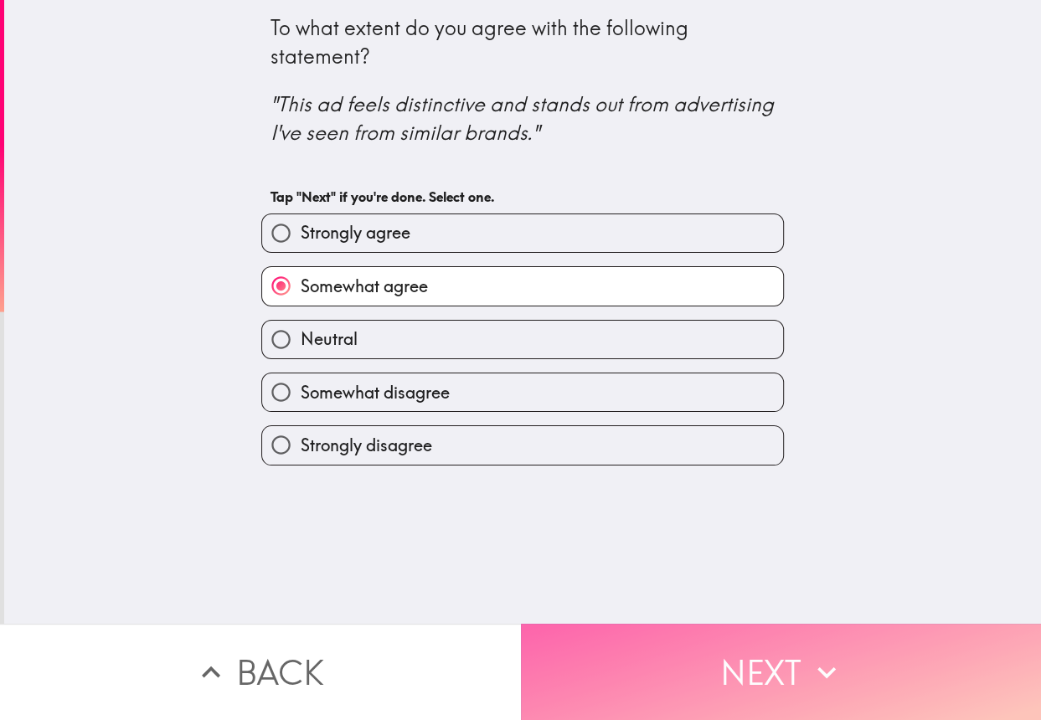
click at [753, 661] on button "Next" at bounding box center [781, 672] width 521 height 96
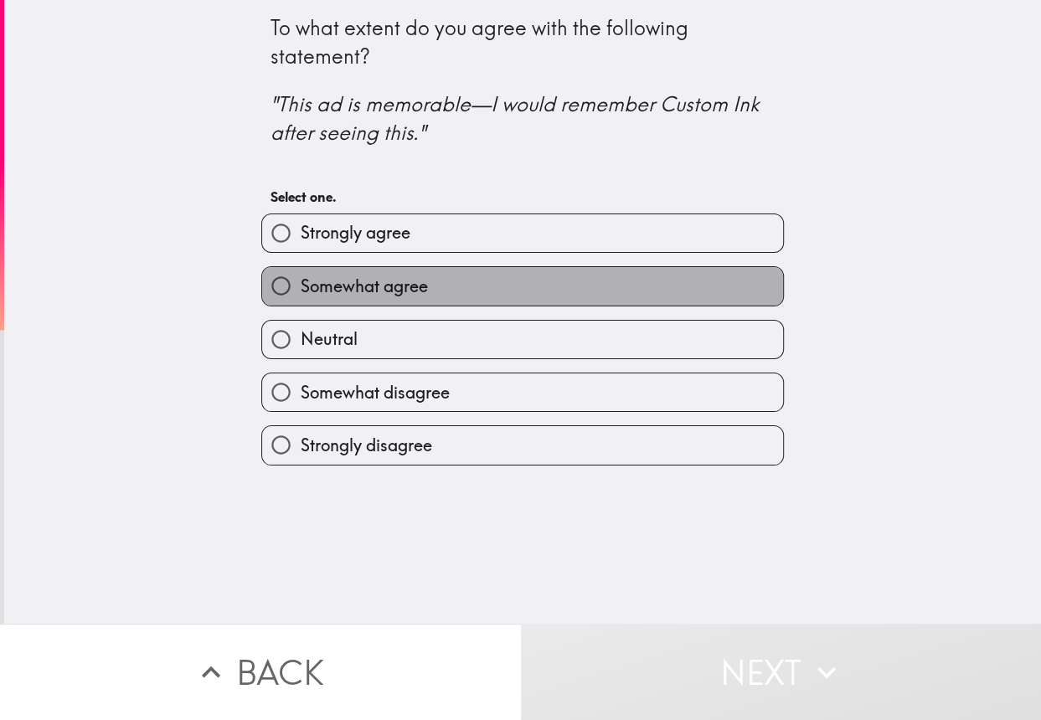
click at [527, 278] on label "Somewhat agree" at bounding box center [522, 286] width 521 height 38
click at [300, 278] on input "Somewhat agree" at bounding box center [281, 286] width 38 height 38
radio input "true"
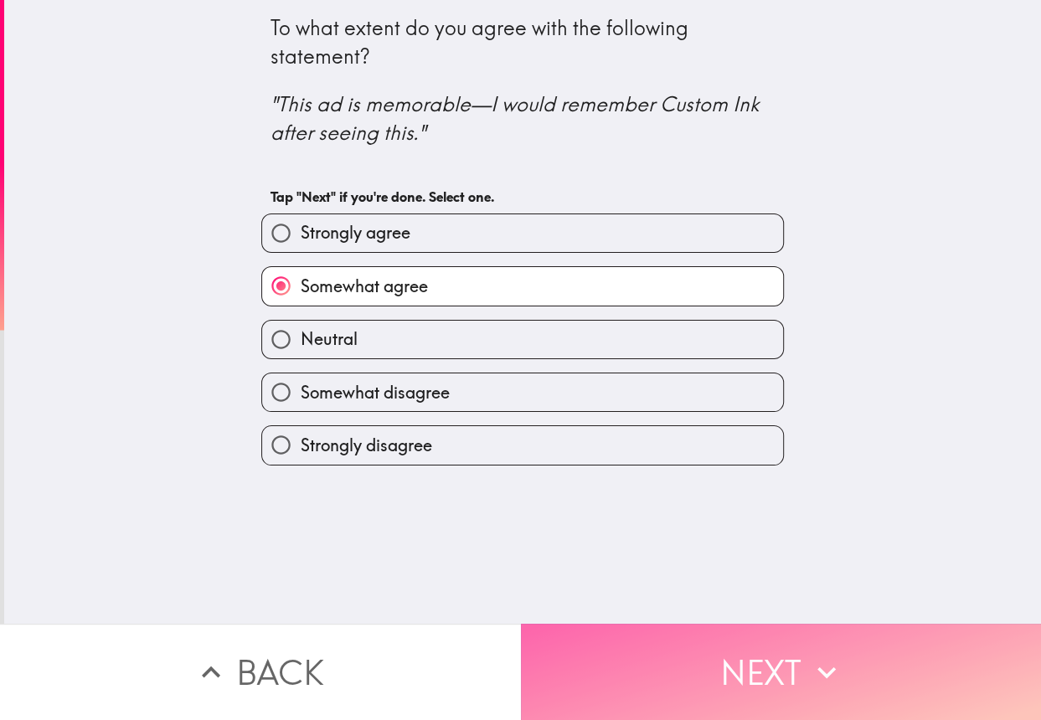
click at [776, 638] on button "Next" at bounding box center [781, 672] width 521 height 96
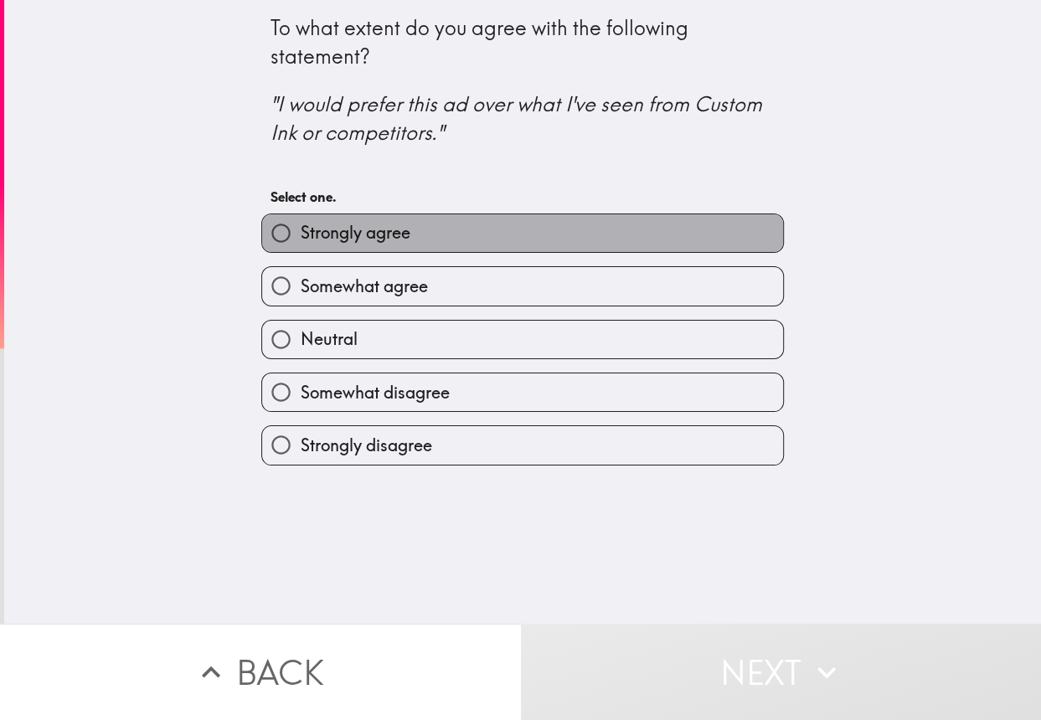
click at [540, 230] on label "Strongly agree" at bounding box center [522, 233] width 521 height 38
click at [300, 230] on input "Strongly agree" at bounding box center [281, 233] width 38 height 38
radio input "true"
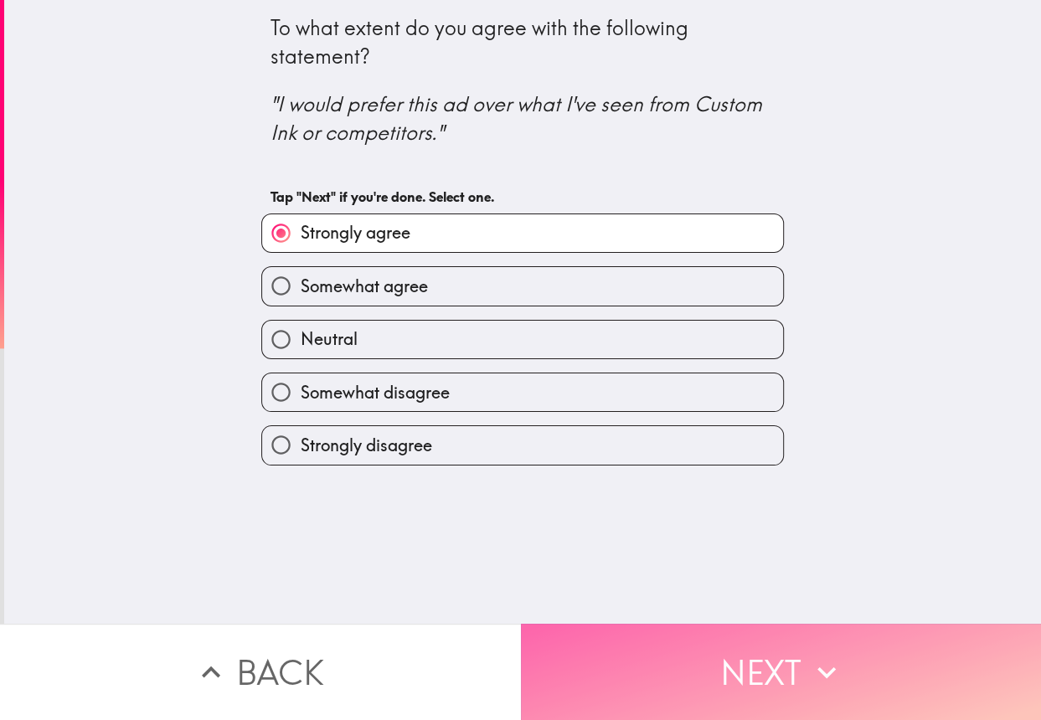
click at [737, 651] on button "Next" at bounding box center [781, 672] width 521 height 96
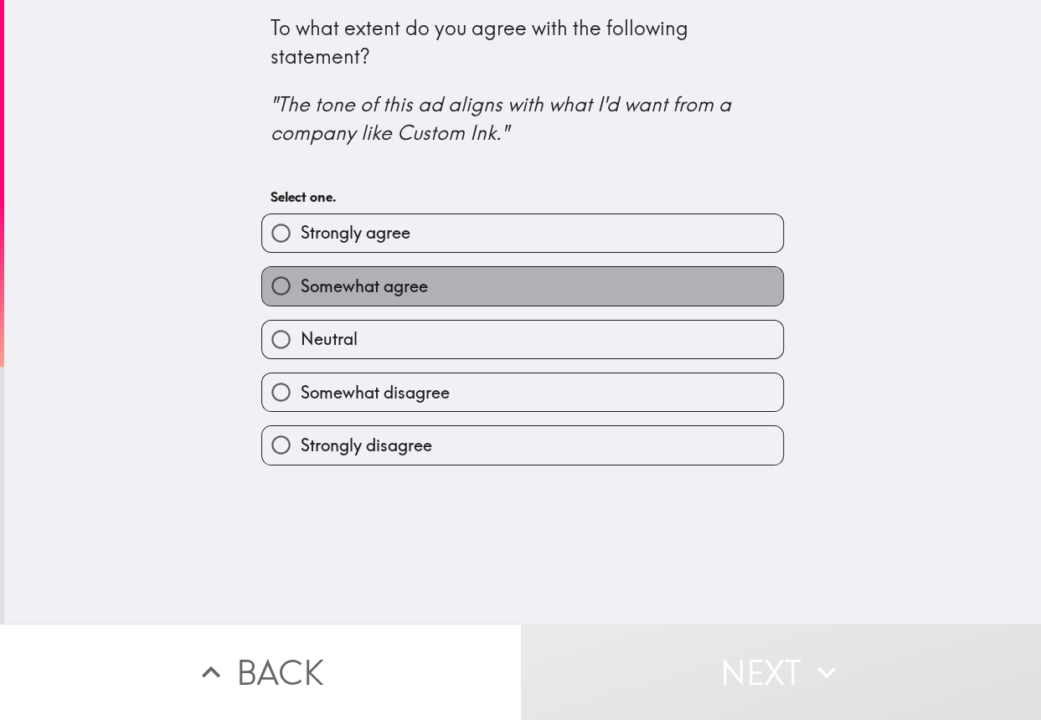
click at [480, 277] on label "Somewhat agree" at bounding box center [522, 286] width 521 height 38
click at [300, 277] on input "Somewhat agree" at bounding box center [281, 286] width 38 height 38
radio input "true"
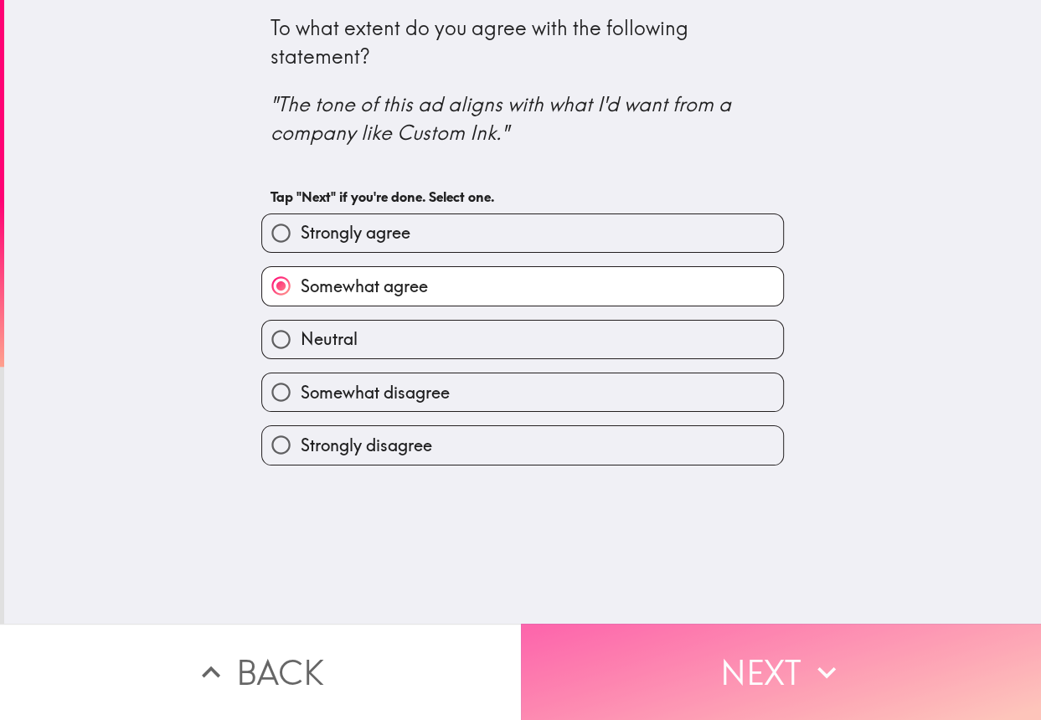
click at [706, 631] on button "Next" at bounding box center [781, 672] width 521 height 96
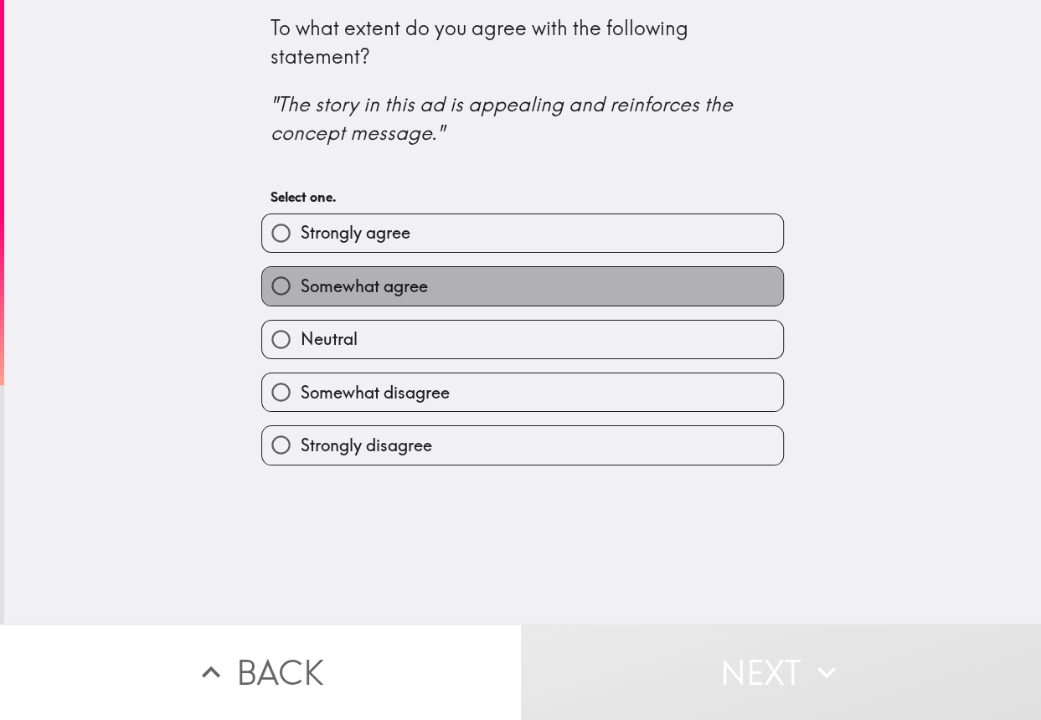
click at [506, 280] on label "Somewhat agree" at bounding box center [522, 286] width 521 height 38
click at [300, 280] on input "Somewhat agree" at bounding box center [281, 286] width 38 height 38
radio input "true"
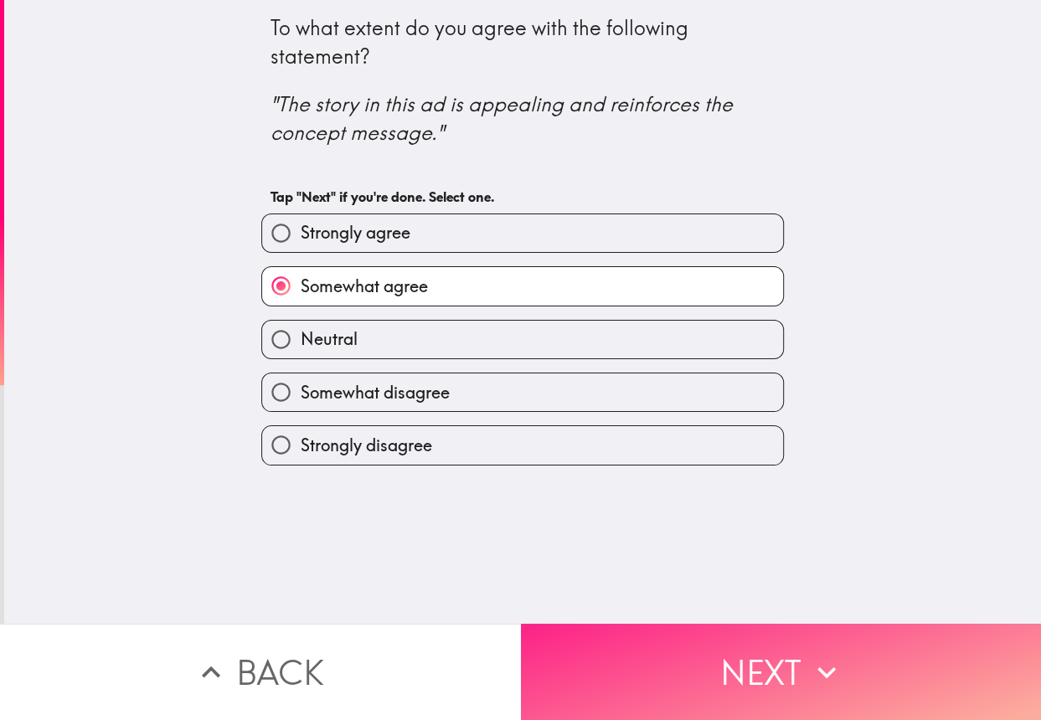
click at [751, 630] on button "Next" at bounding box center [781, 672] width 521 height 96
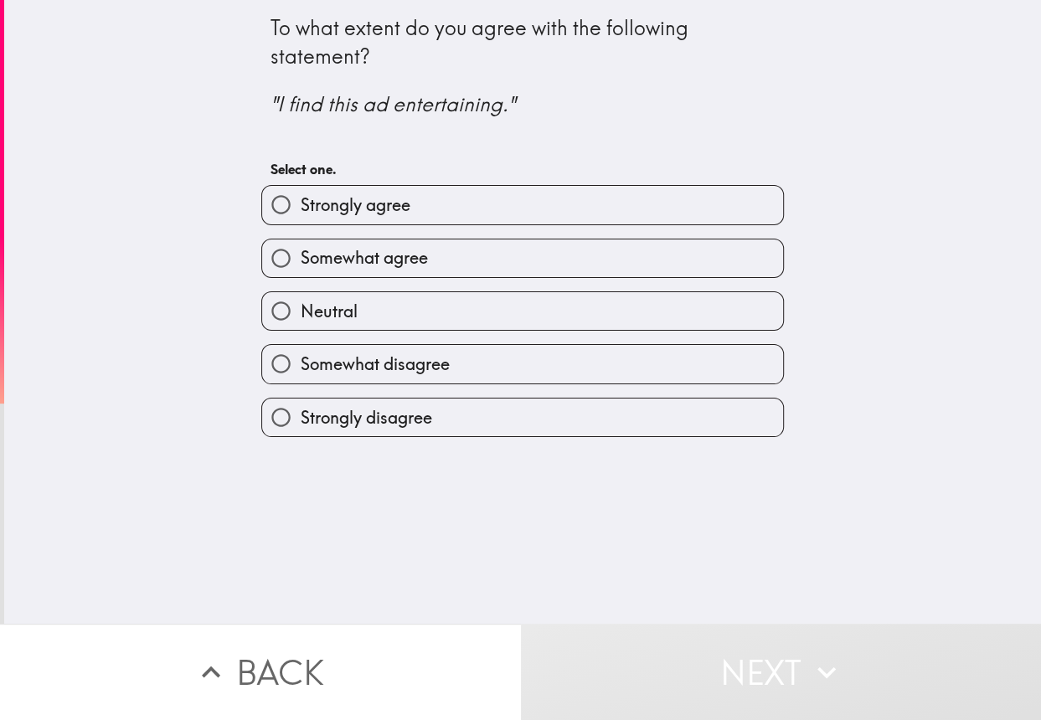
click at [502, 201] on label "Strongly agree" at bounding box center [522, 205] width 521 height 38
click at [300, 201] on input "Strongly agree" at bounding box center [281, 205] width 38 height 38
radio input "true"
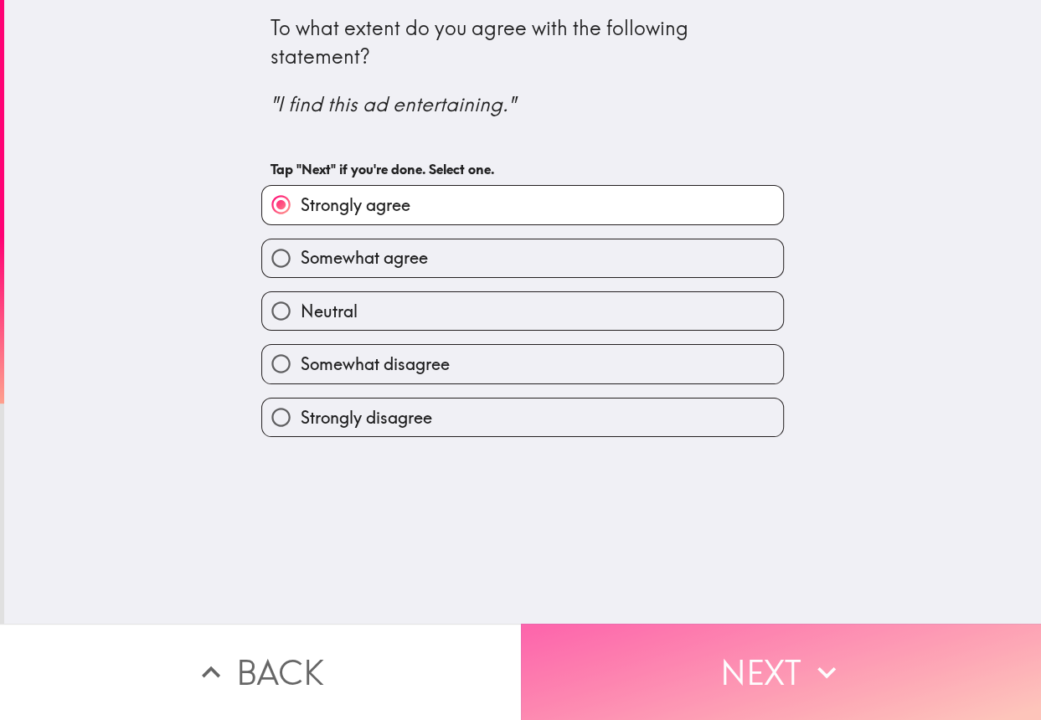
click at [709, 638] on button "Next" at bounding box center [781, 672] width 521 height 96
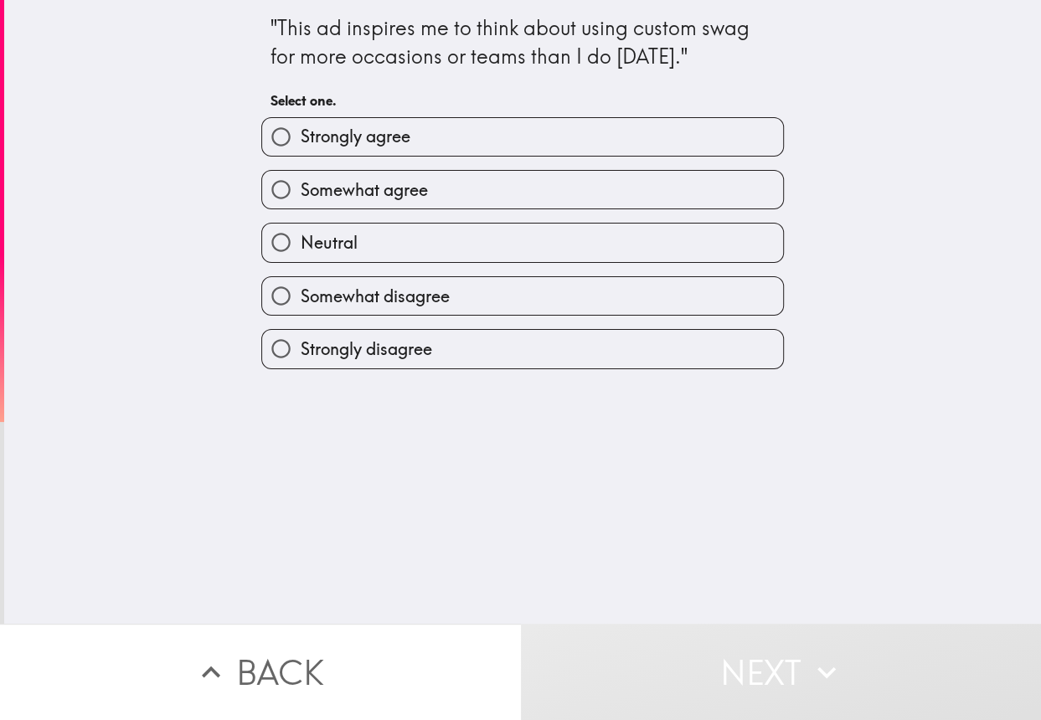
click at [448, 163] on div "Somewhat agree" at bounding box center [516, 183] width 536 height 53
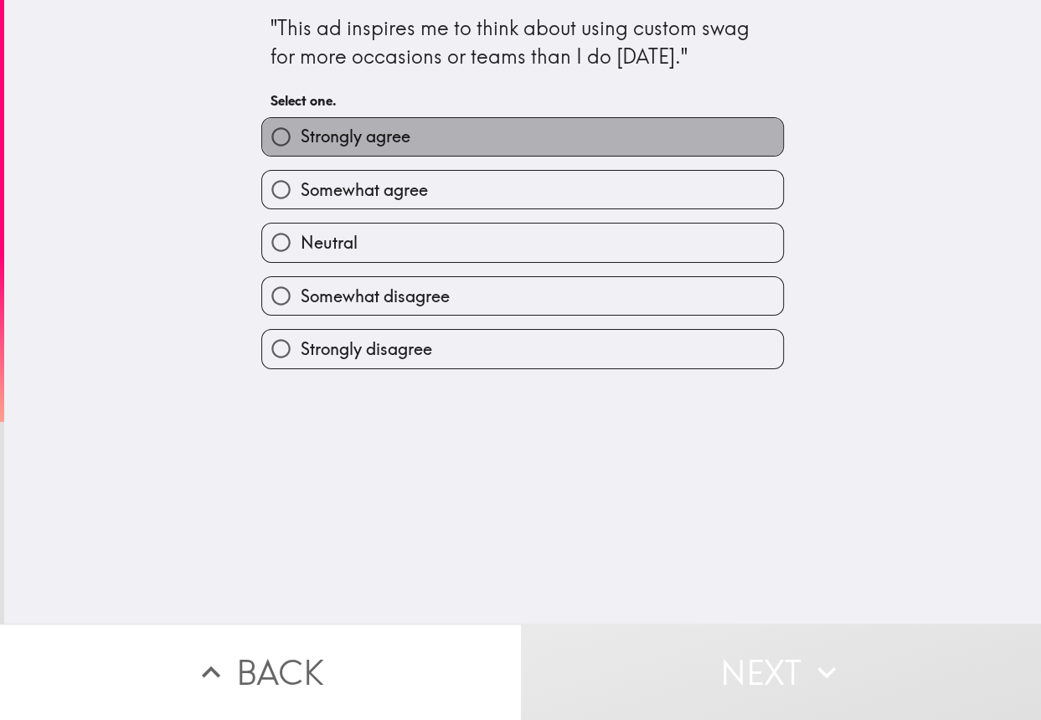
click at [454, 150] on label "Strongly agree" at bounding box center [522, 137] width 521 height 38
click at [300, 150] on input "Strongly agree" at bounding box center [281, 137] width 38 height 38
radio input "true"
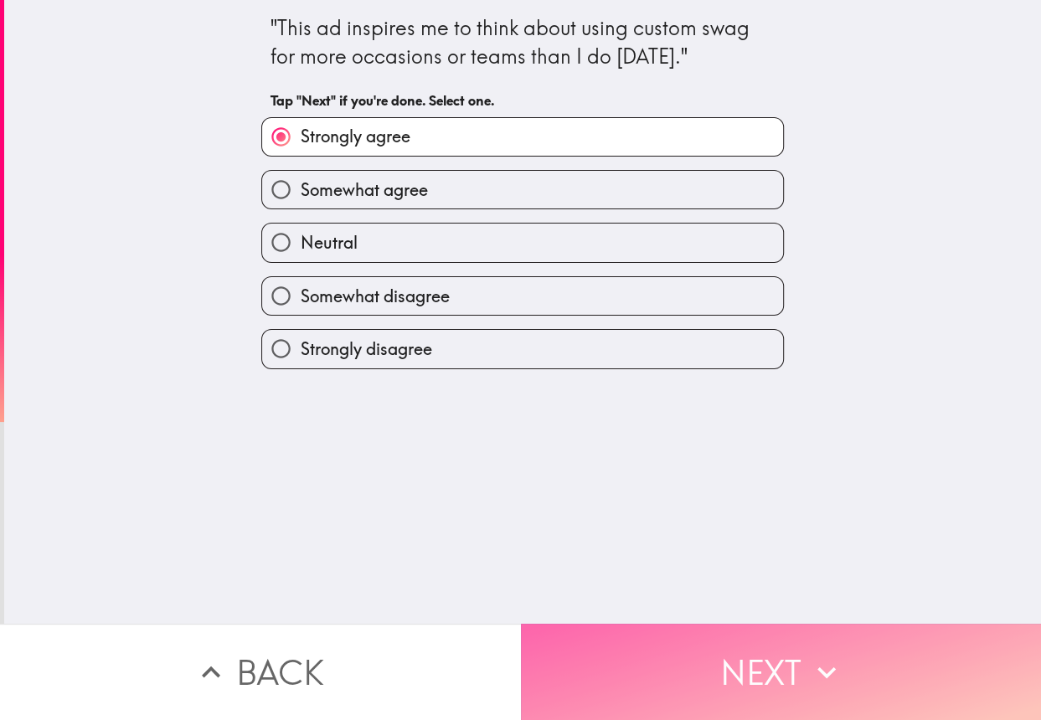
click at [696, 655] on button "Next" at bounding box center [781, 672] width 521 height 96
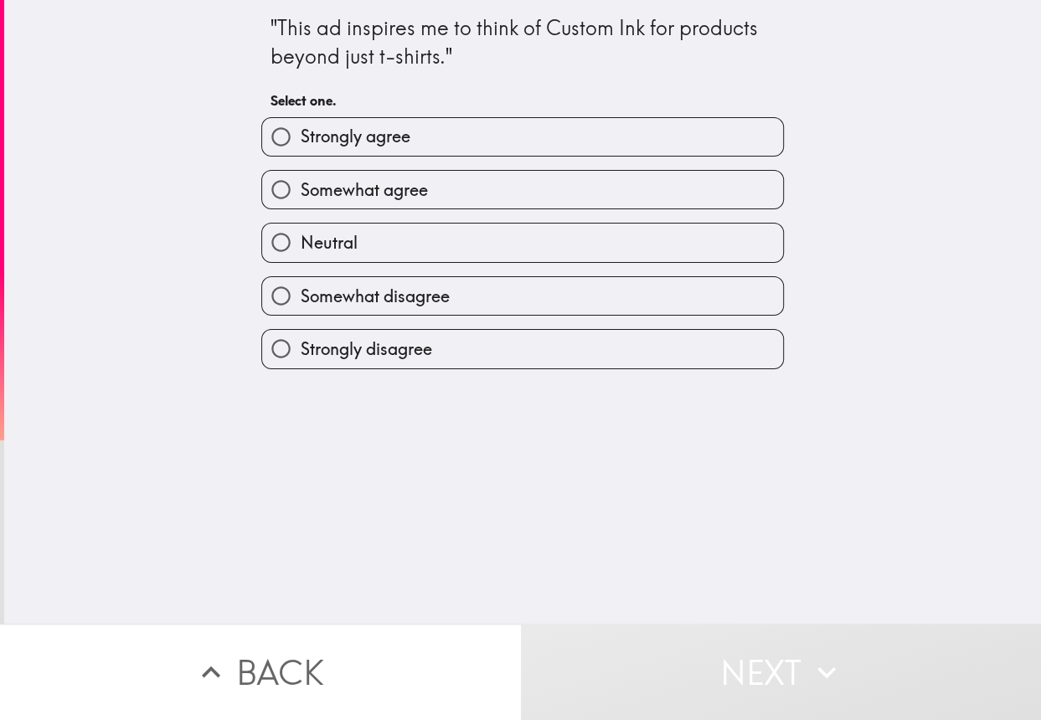
click at [485, 188] on label "Somewhat agree" at bounding box center [522, 190] width 521 height 38
click at [300, 188] on input "Somewhat agree" at bounding box center [281, 190] width 38 height 38
radio input "true"
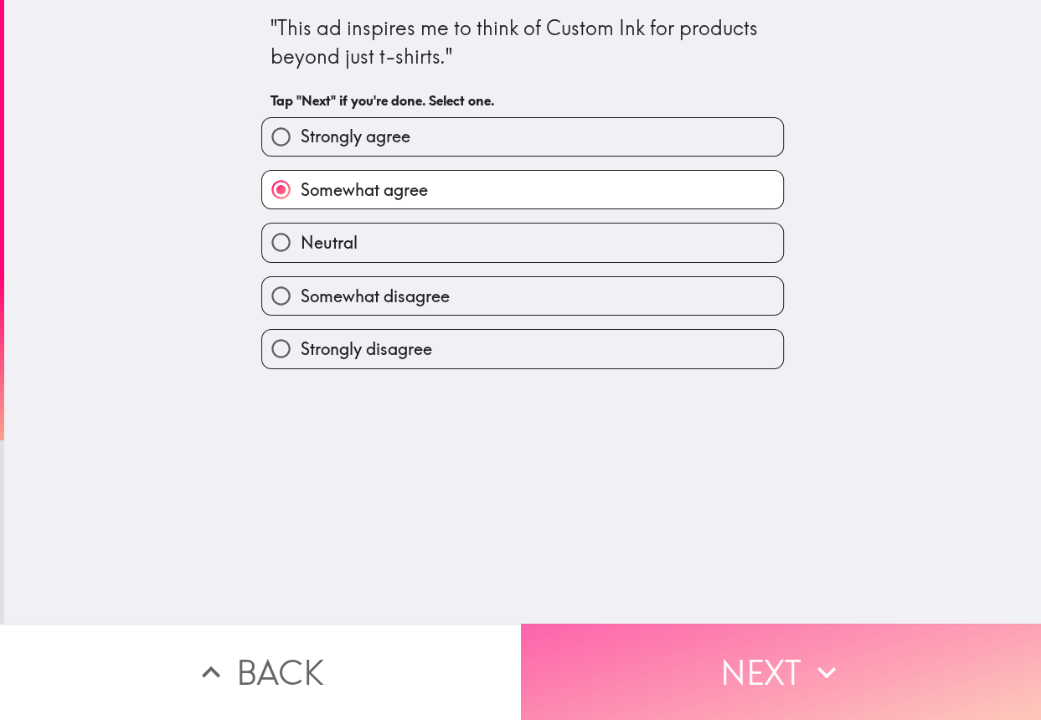
click at [738, 640] on button "Next" at bounding box center [781, 672] width 521 height 96
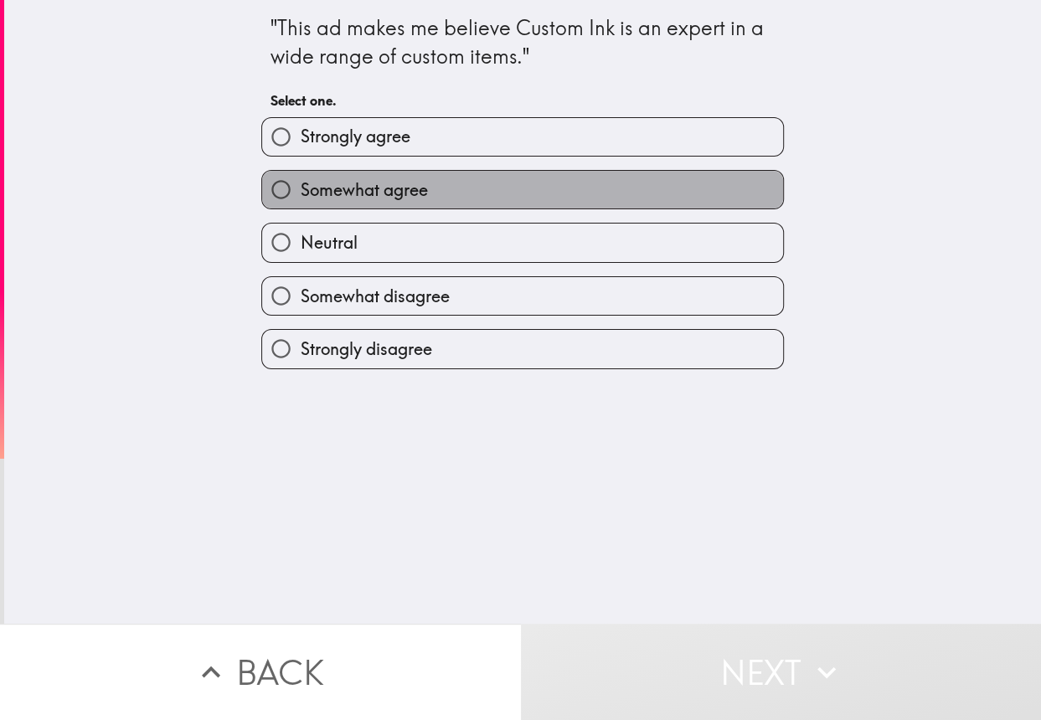
click at [502, 184] on label "Somewhat agree" at bounding box center [522, 190] width 521 height 38
click at [300, 184] on input "Somewhat agree" at bounding box center [281, 190] width 38 height 38
radio input "true"
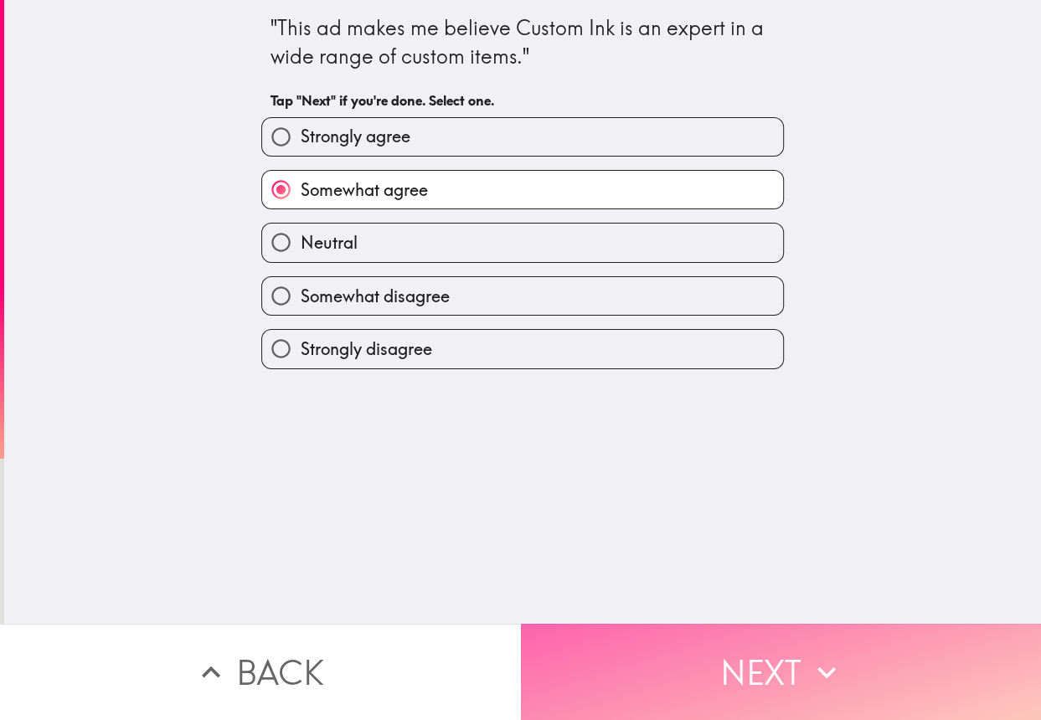
click at [726, 634] on button "Next" at bounding box center [781, 672] width 521 height 96
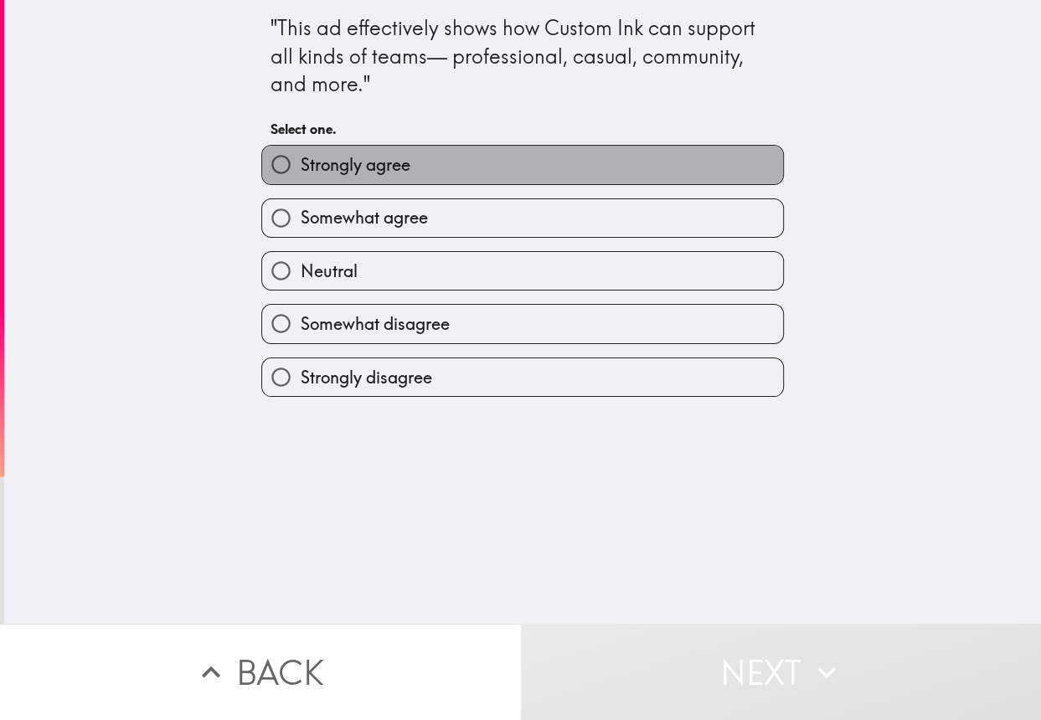
click at [453, 158] on label "Strongly agree" at bounding box center [522, 165] width 521 height 38
click at [300, 158] on input "Strongly agree" at bounding box center [281, 165] width 38 height 38
radio input "true"
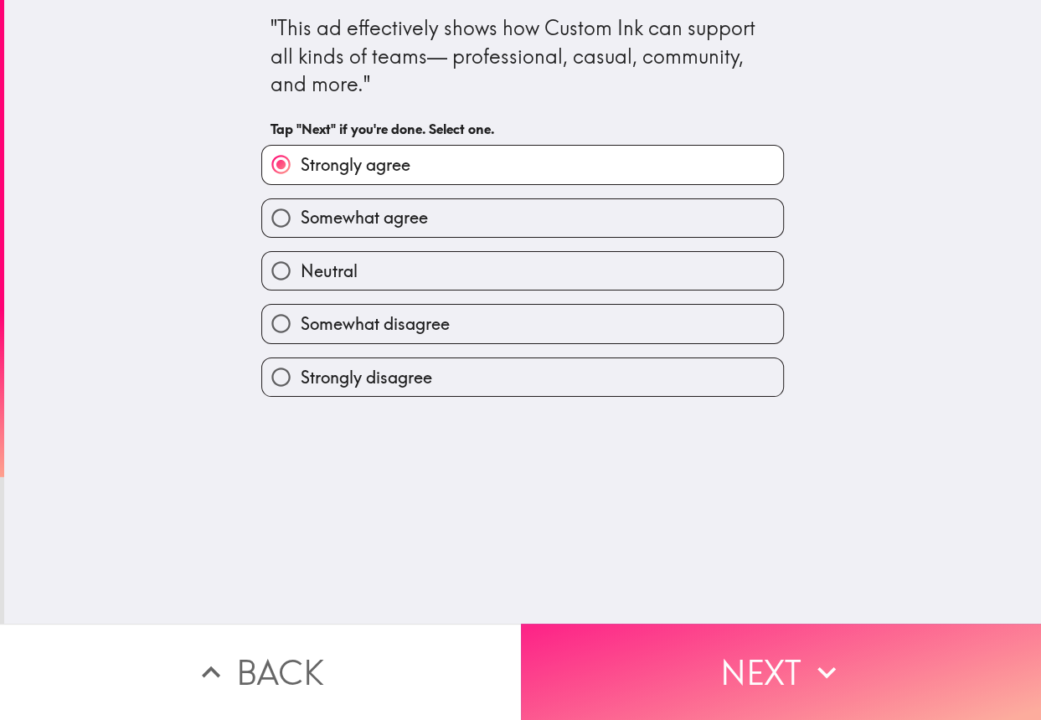
click at [725, 655] on button "Next" at bounding box center [781, 672] width 521 height 96
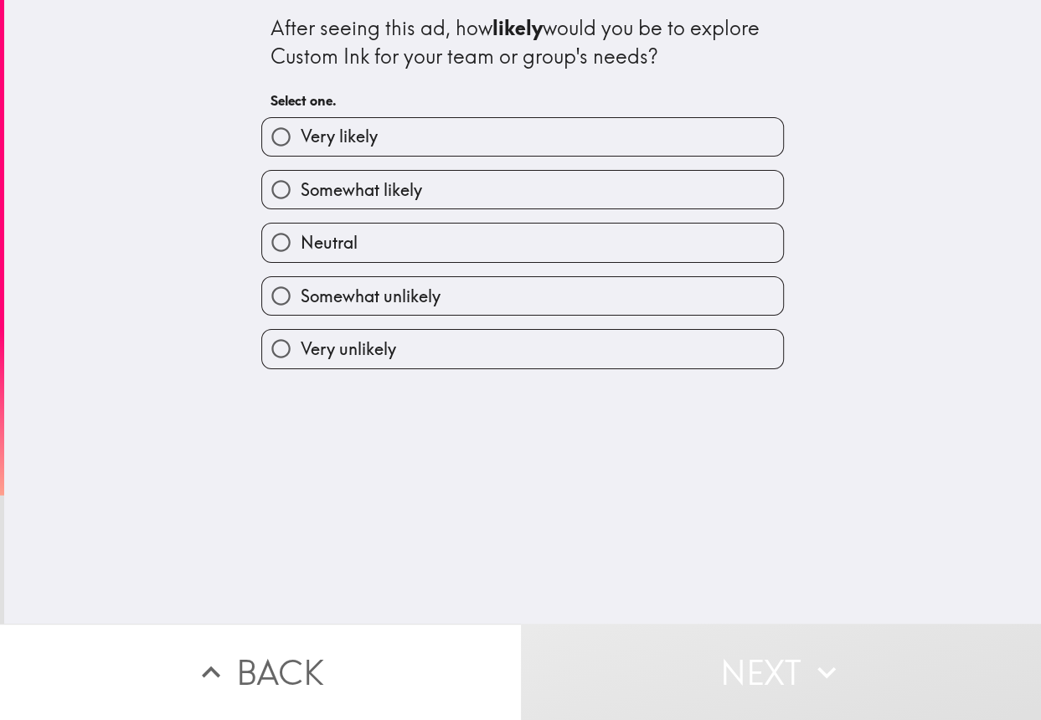
click at [460, 186] on label "Somewhat likely" at bounding box center [522, 190] width 521 height 38
click at [300, 186] on input "Somewhat likely" at bounding box center [281, 190] width 38 height 38
radio input "true"
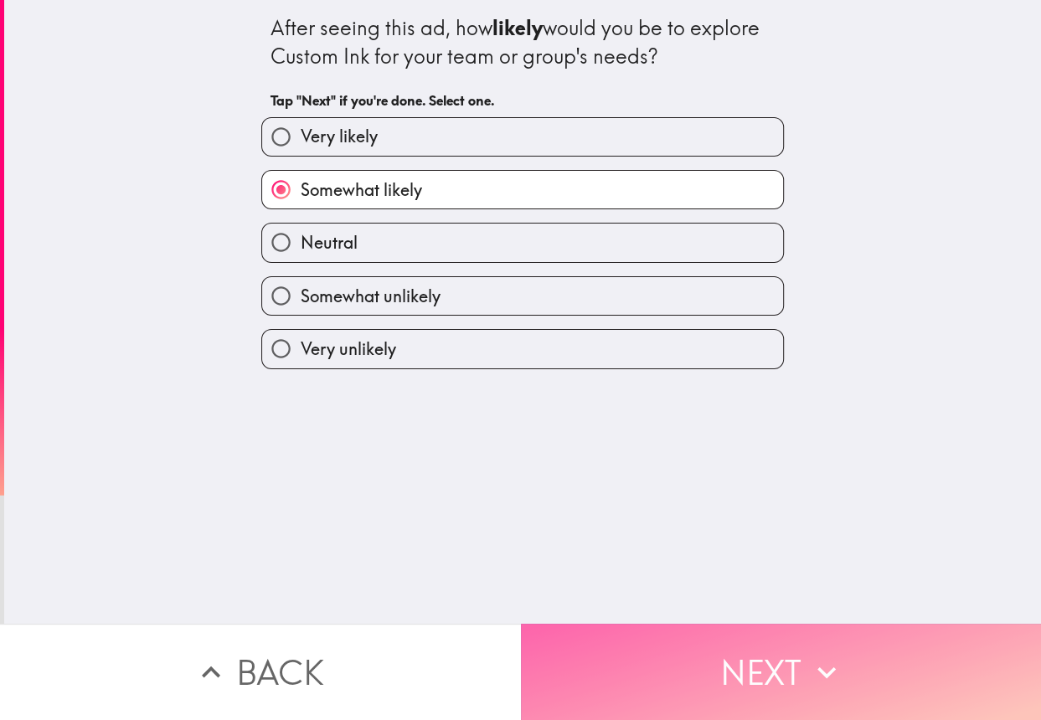
click at [778, 646] on button "Next" at bounding box center [781, 672] width 521 height 96
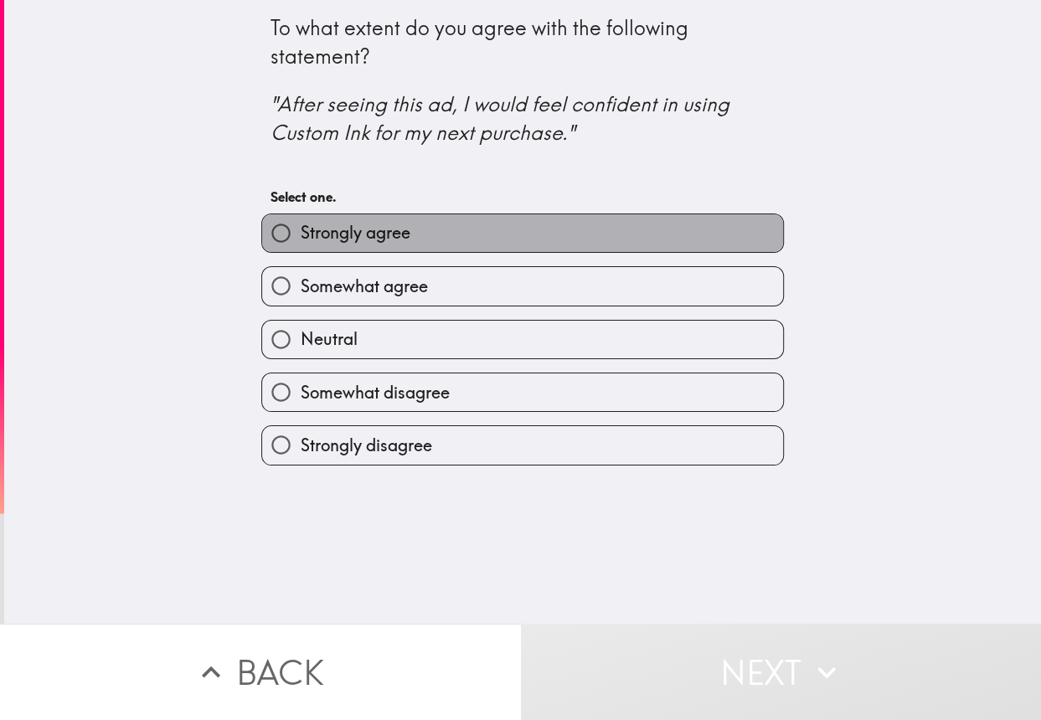
click at [518, 220] on label "Strongly agree" at bounding box center [522, 233] width 521 height 38
click at [300, 220] on input "Strongly agree" at bounding box center [281, 233] width 38 height 38
radio input "true"
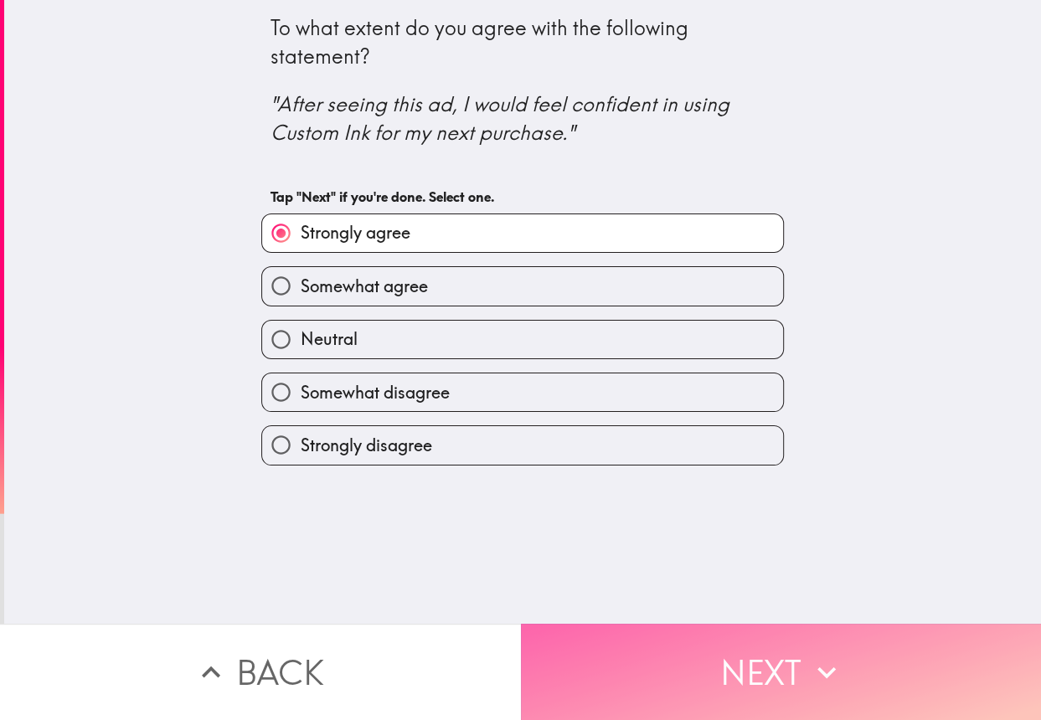
click at [758, 662] on button "Next" at bounding box center [781, 672] width 521 height 96
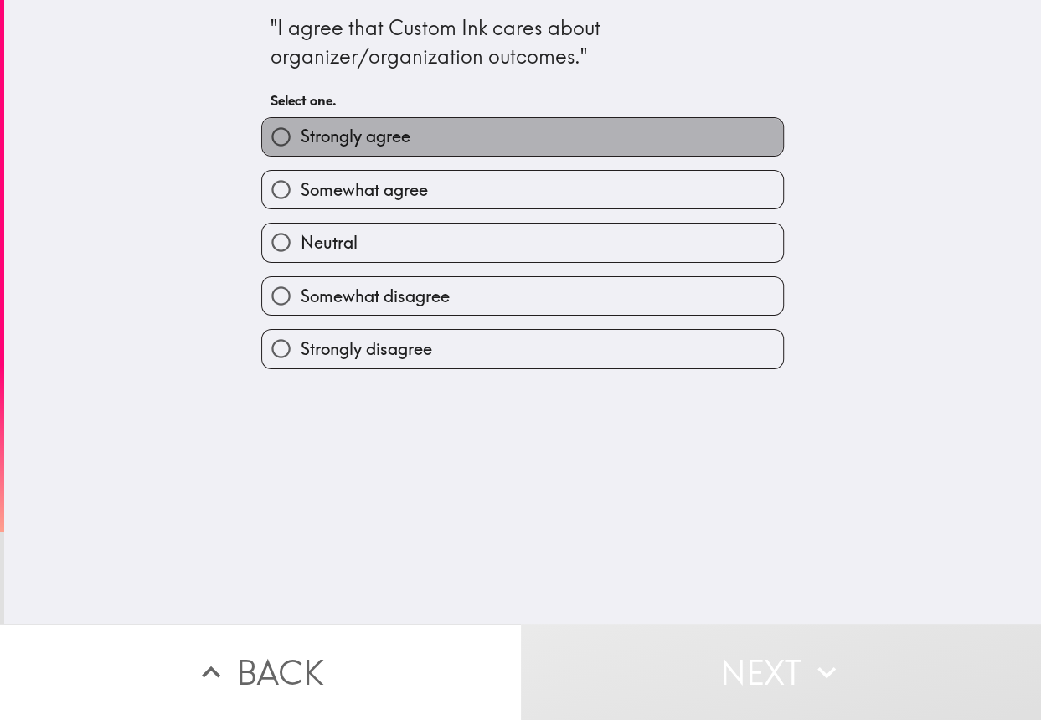
click at [436, 153] on label "Strongly agree" at bounding box center [522, 137] width 521 height 38
click at [300, 153] on input "Strongly agree" at bounding box center [281, 137] width 38 height 38
radio input "true"
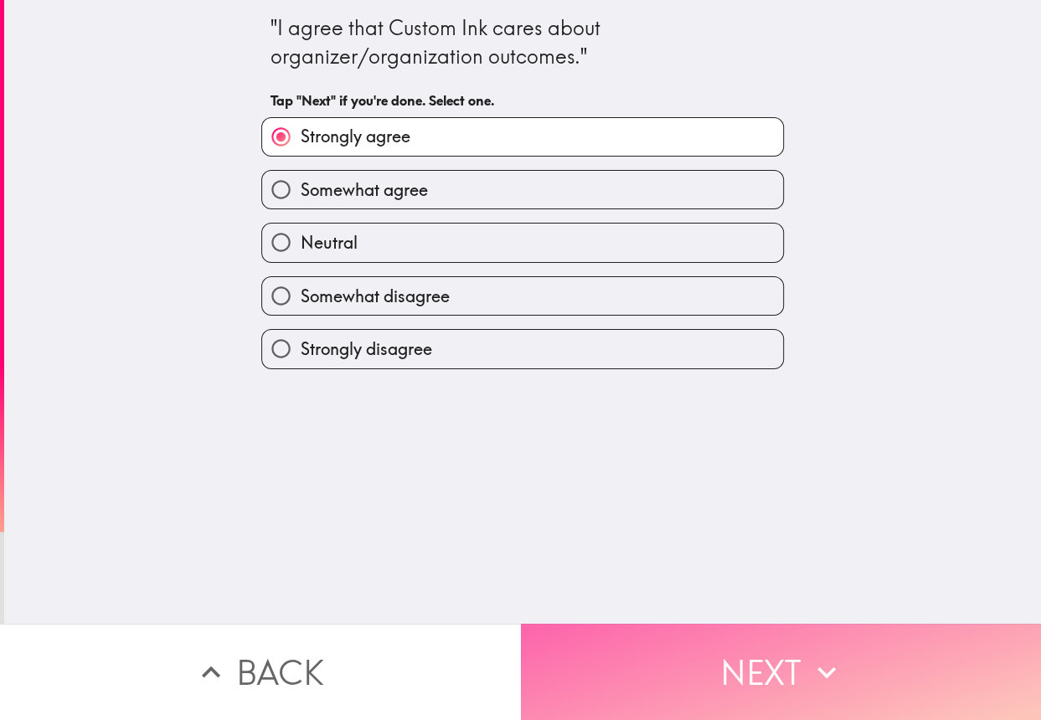
click at [691, 666] on button "Next" at bounding box center [781, 672] width 521 height 96
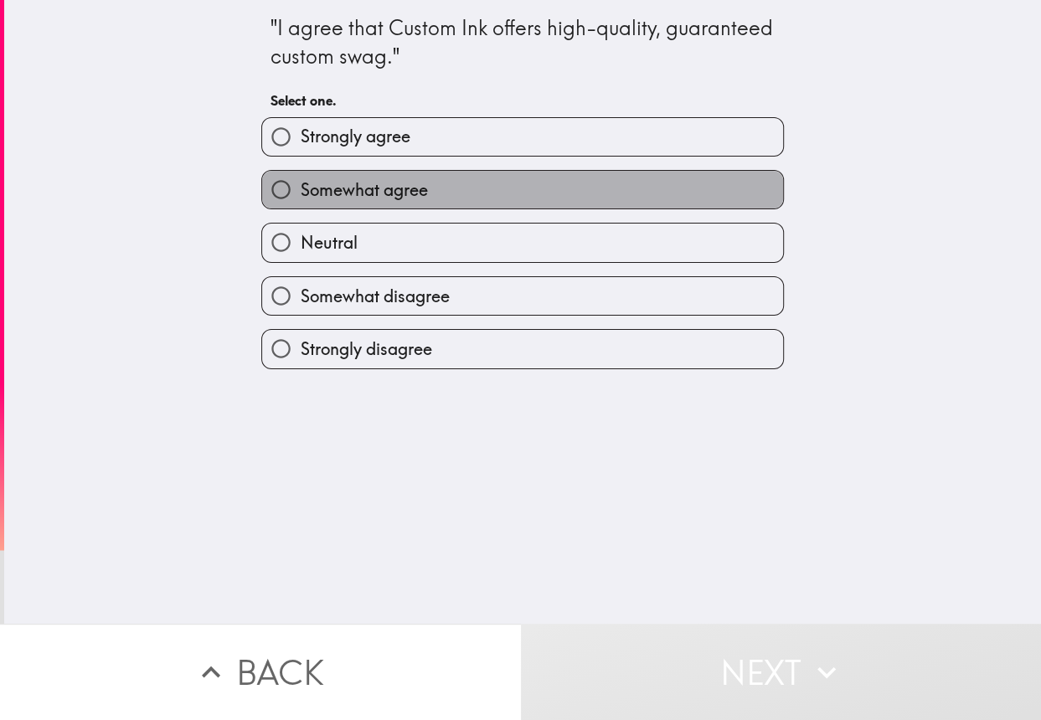
click at [432, 179] on label "Somewhat agree" at bounding box center [522, 190] width 521 height 38
click at [300, 179] on input "Somewhat agree" at bounding box center [281, 190] width 38 height 38
radio input "true"
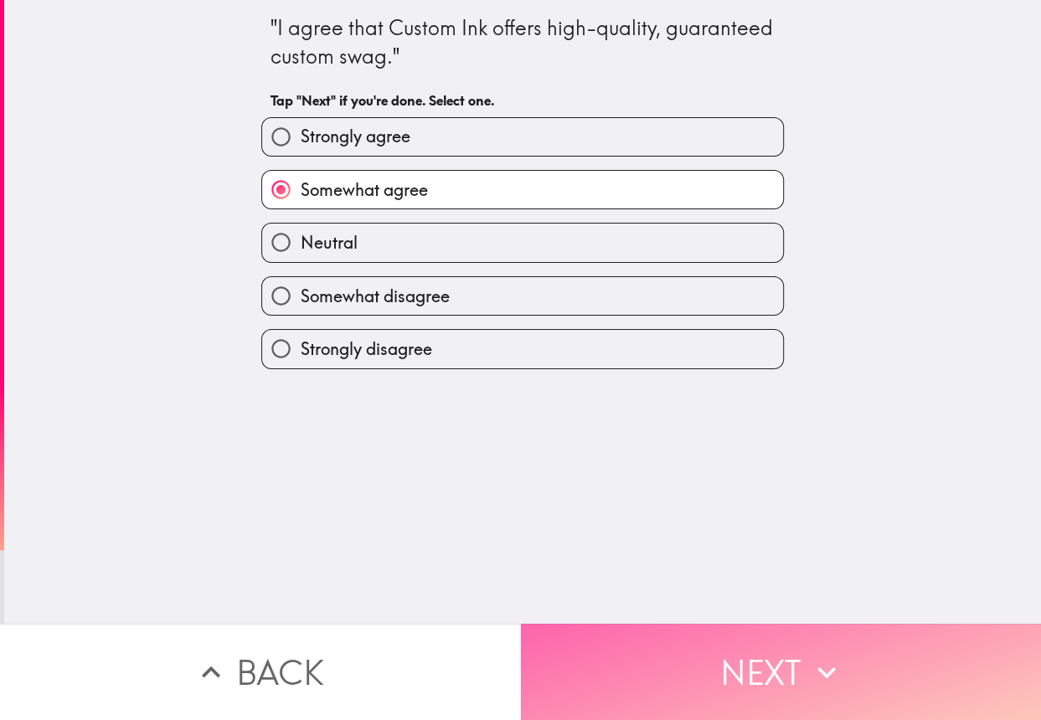
click at [753, 667] on button "Next" at bounding box center [781, 672] width 521 height 96
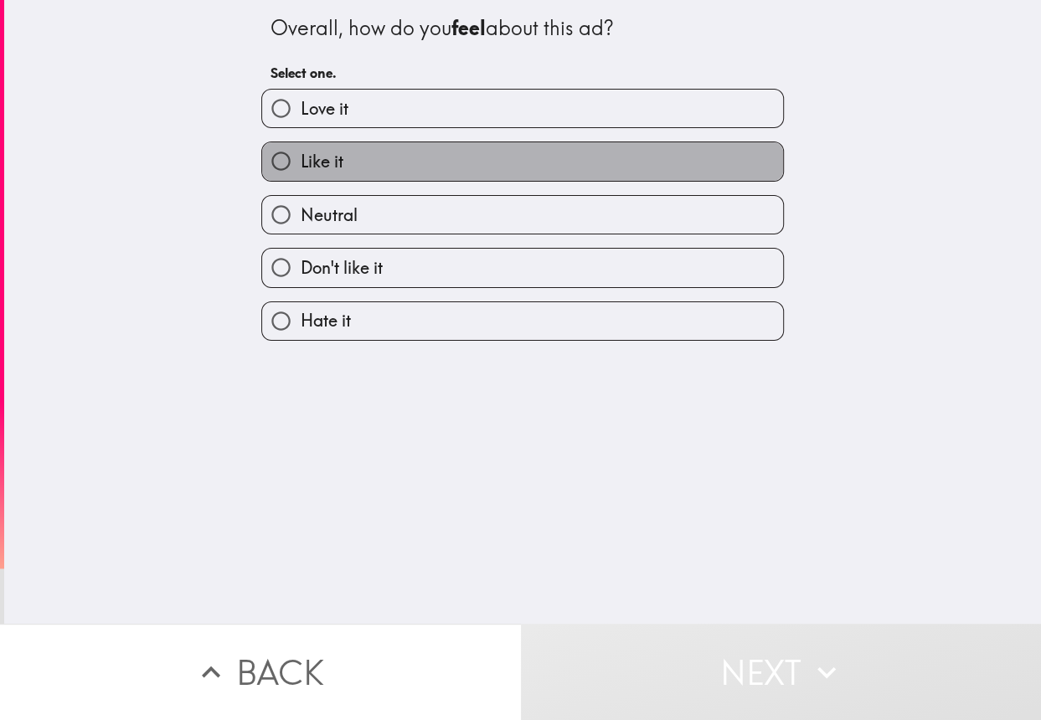
click at [431, 162] on label "Like it" at bounding box center [522, 161] width 521 height 38
click at [300, 162] on input "Like it" at bounding box center [281, 161] width 38 height 38
radio input "true"
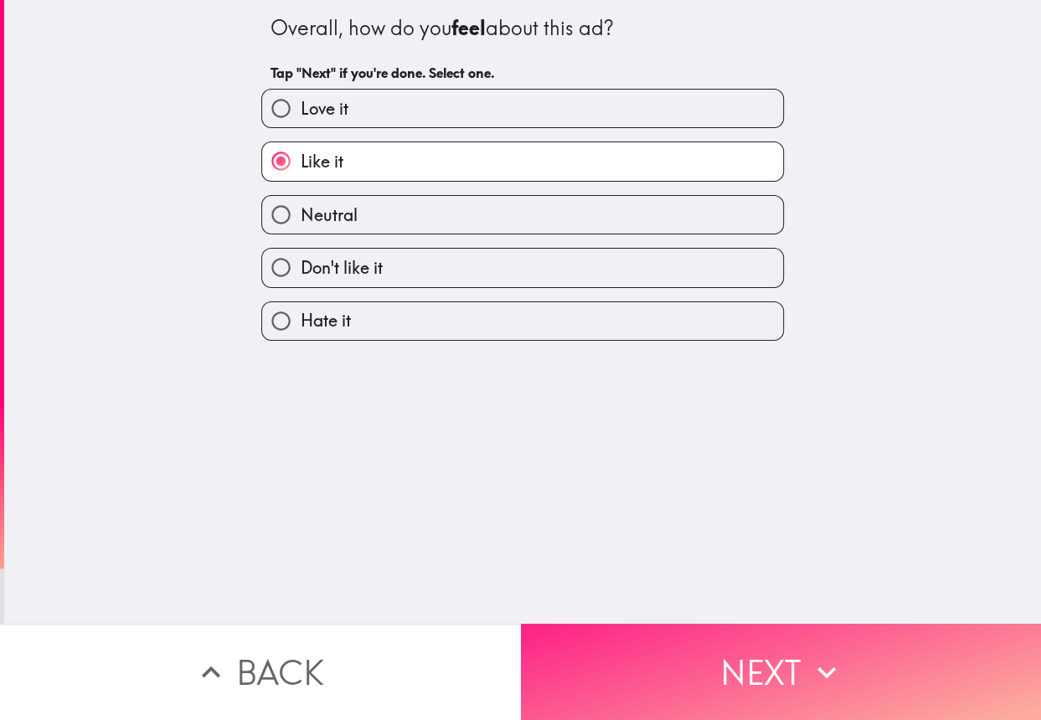
click at [714, 643] on button "Next" at bounding box center [781, 672] width 521 height 96
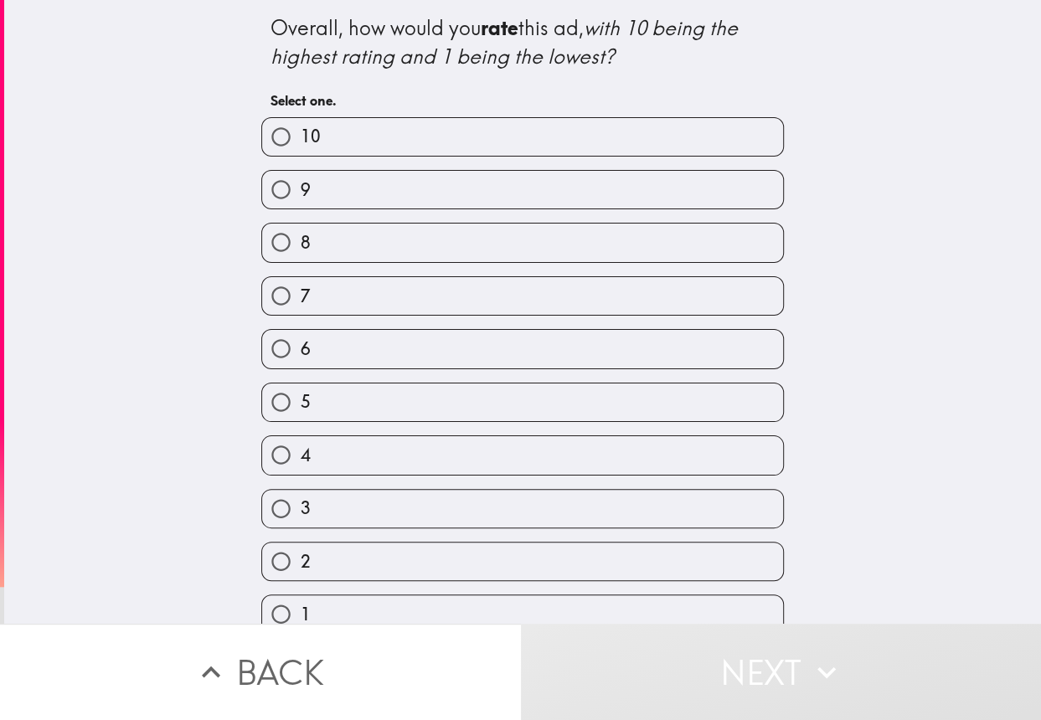
click at [491, 289] on label "7" at bounding box center [522, 296] width 521 height 38
click at [300, 289] on input "7" at bounding box center [281, 296] width 38 height 38
radio input "true"
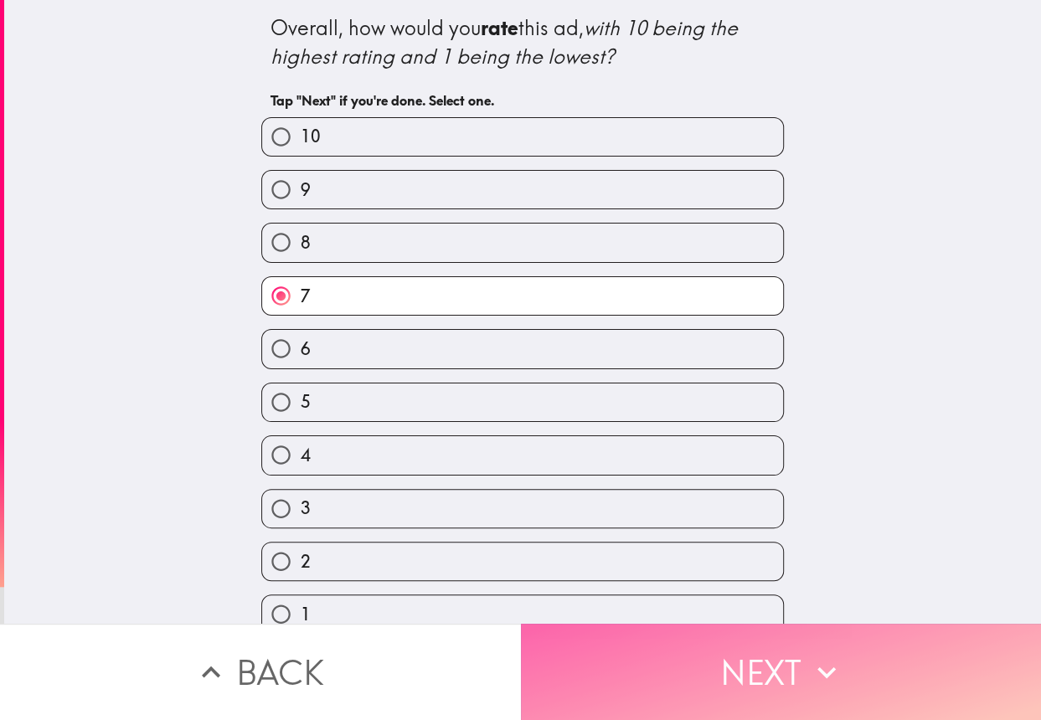
click at [773, 660] on button "Next" at bounding box center [781, 672] width 521 height 96
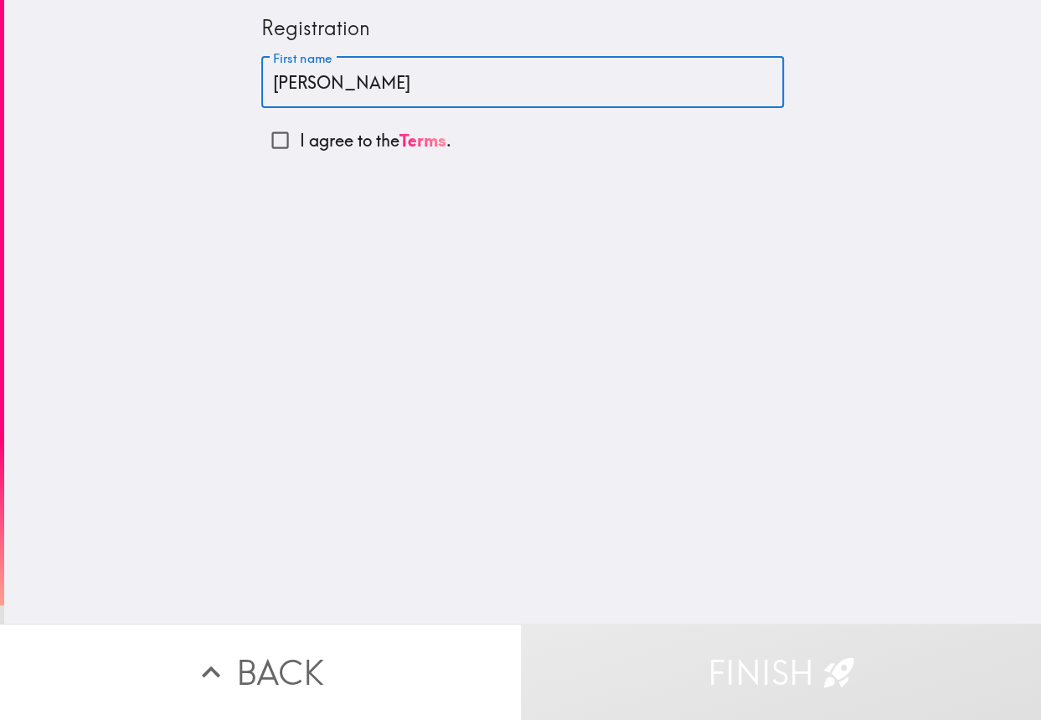
type input "[PERSON_NAME]"
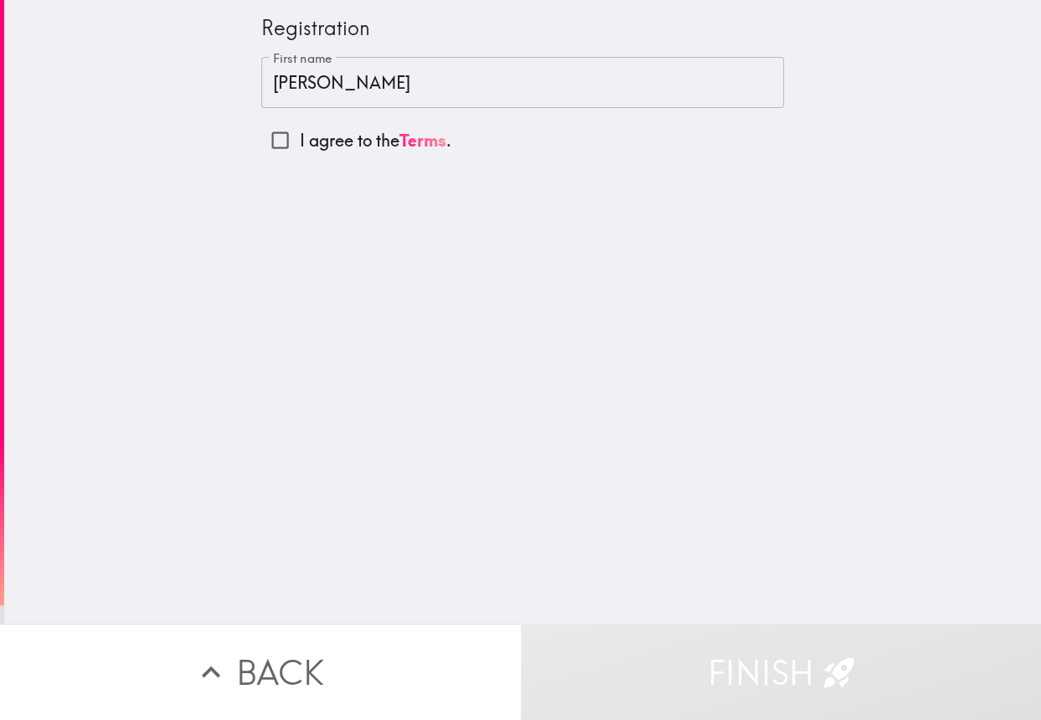
click at [299, 129] on p "I agree to the Terms ." at bounding box center [375, 140] width 152 height 23
click at [290, 129] on input "I agree to the Terms ." at bounding box center [280, 140] width 38 height 38
checkbox input "true"
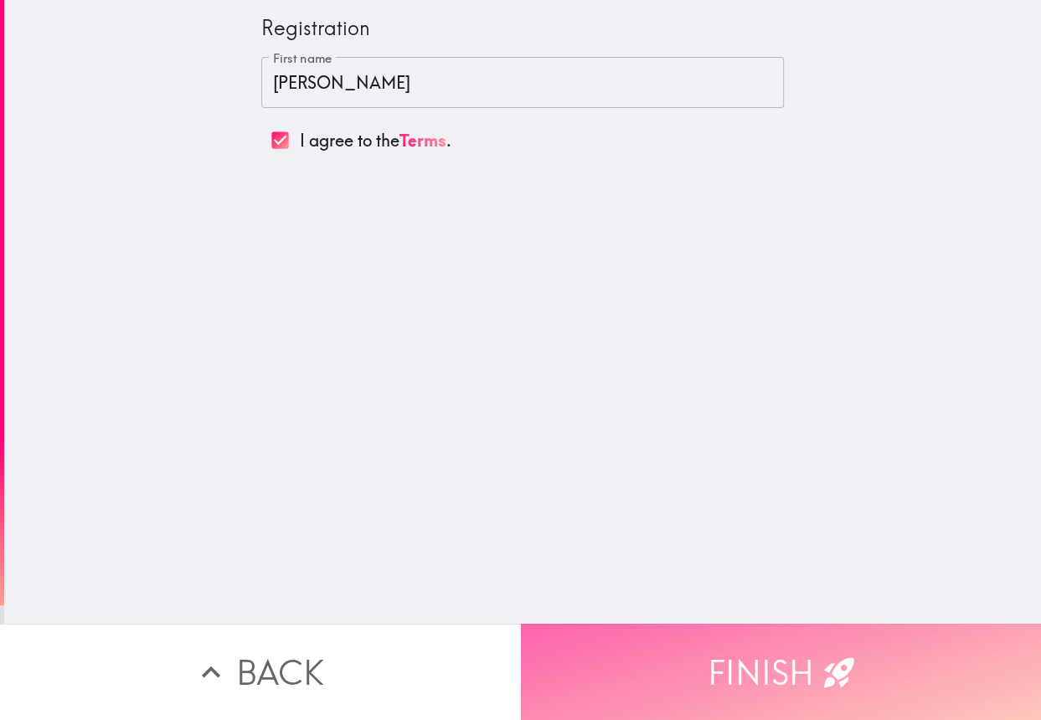
click at [784, 635] on button "Finish" at bounding box center [781, 672] width 521 height 96
